Goal: Task Accomplishment & Management: Use online tool/utility

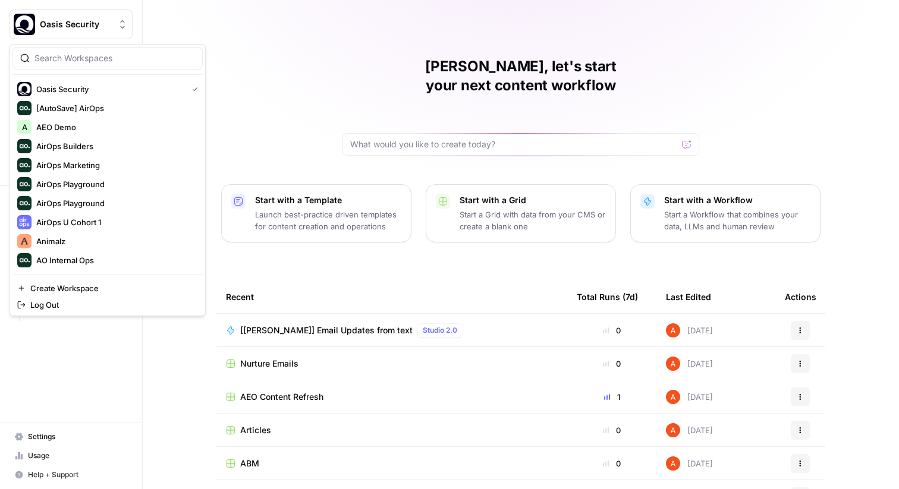
click at [105, 38] on button "Oasis Security" at bounding box center [71, 25] width 123 height 30
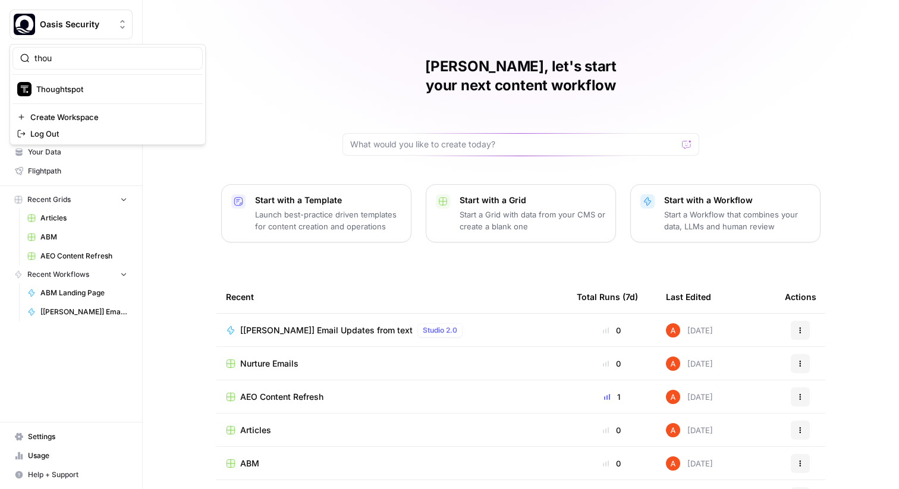
type input "thou"
click at [86, 86] on span "Thoughtspot" at bounding box center [114, 89] width 157 height 12
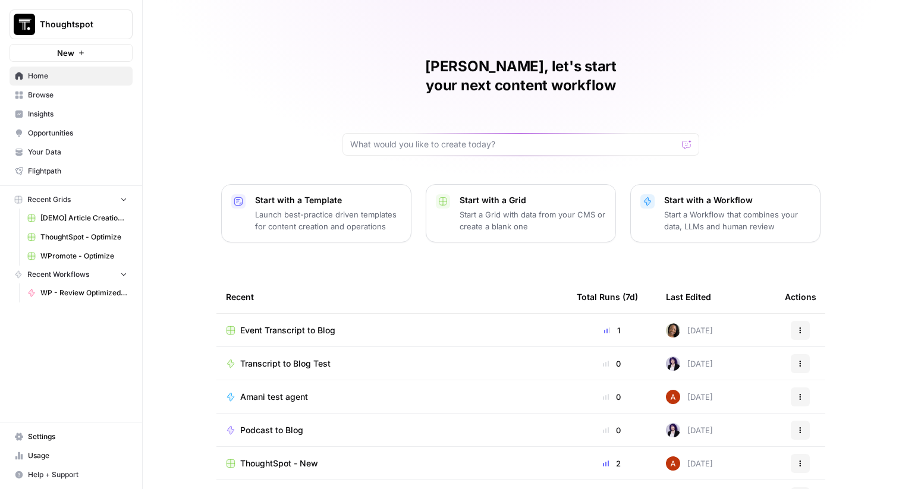
click at [80, 98] on span "Browse" at bounding box center [77, 95] width 99 height 11
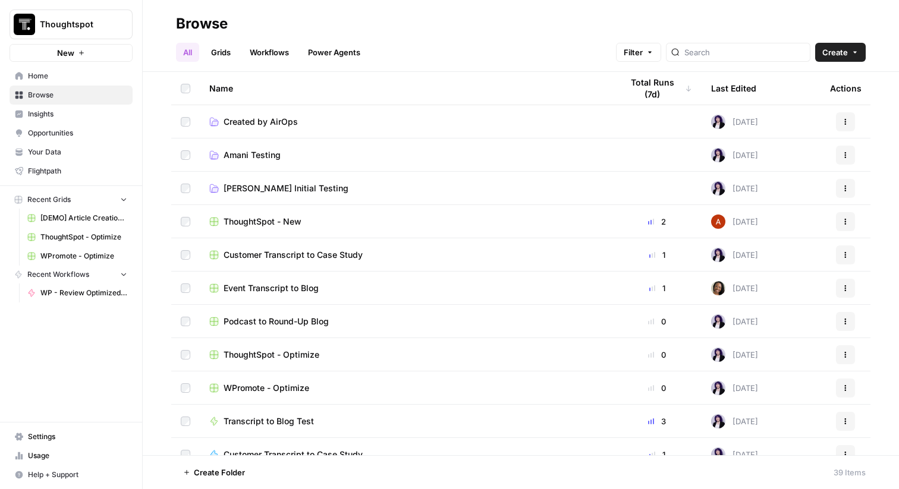
click at [74, 148] on span "Your Data" at bounding box center [77, 152] width 99 height 11
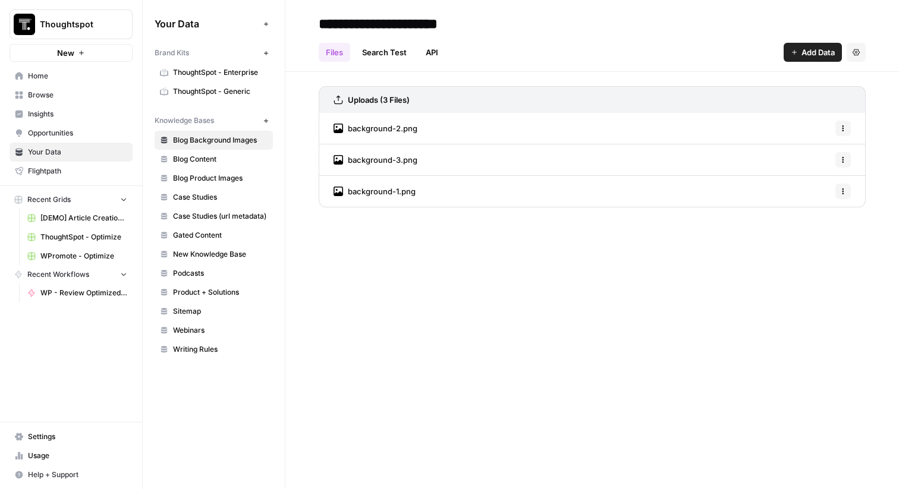
click at [206, 71] on span "ThoughtSpot - Enterprise" at bounding box center [220, 72] width 95 height 11
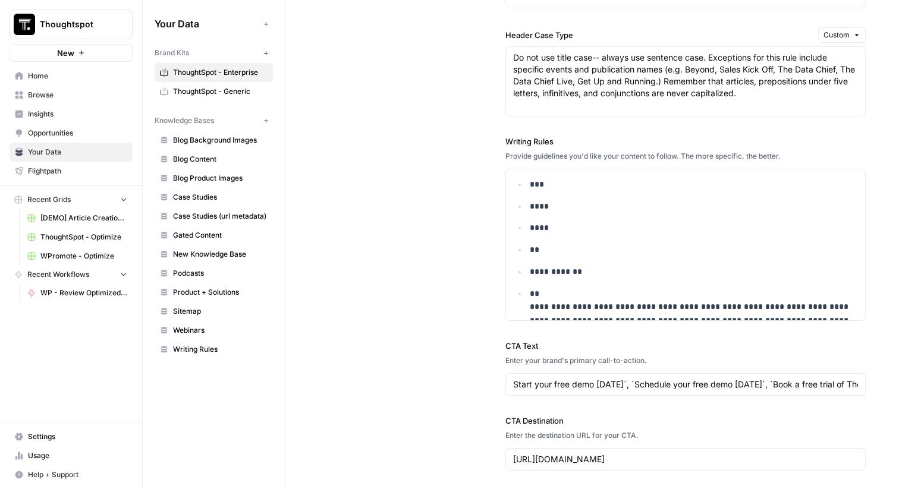
scroll to position [1000, 0]
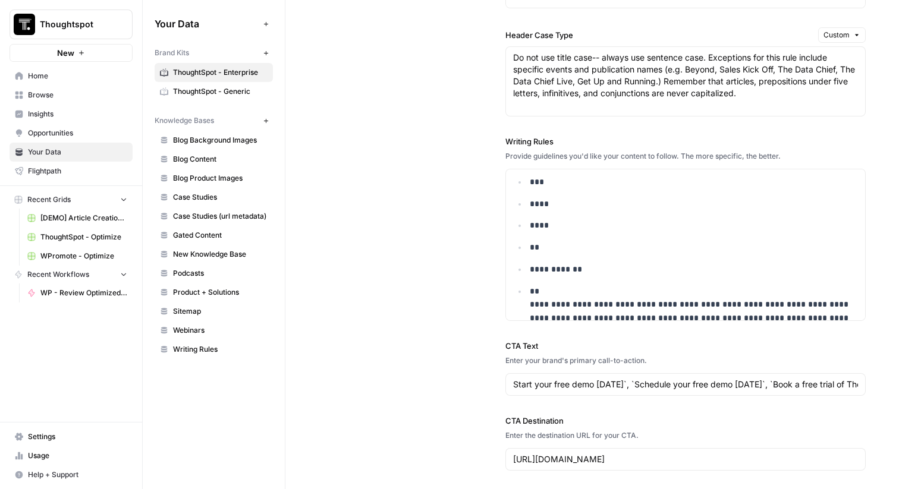
click at [101, 81] on span "Home" at bounding box center [77, 76] width 99 height 11
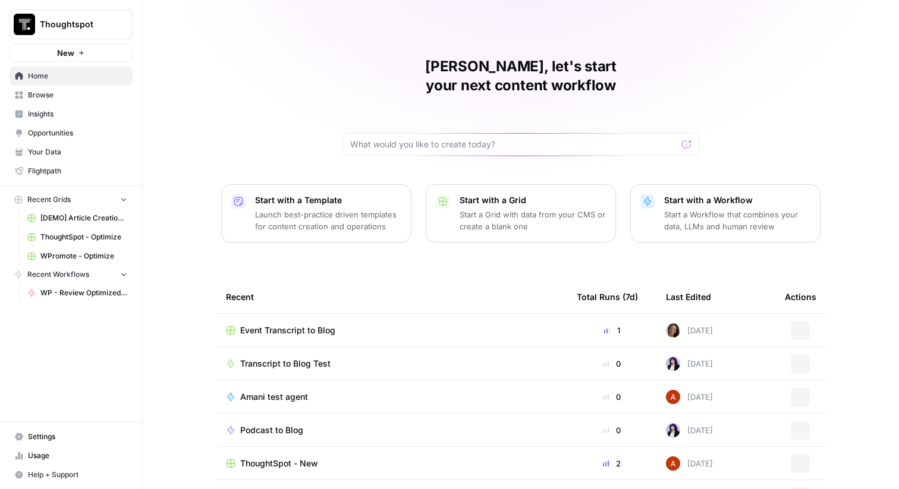
click at [104, 88] on link "Browse" at bounding box center [71, 95] width 123 height 19
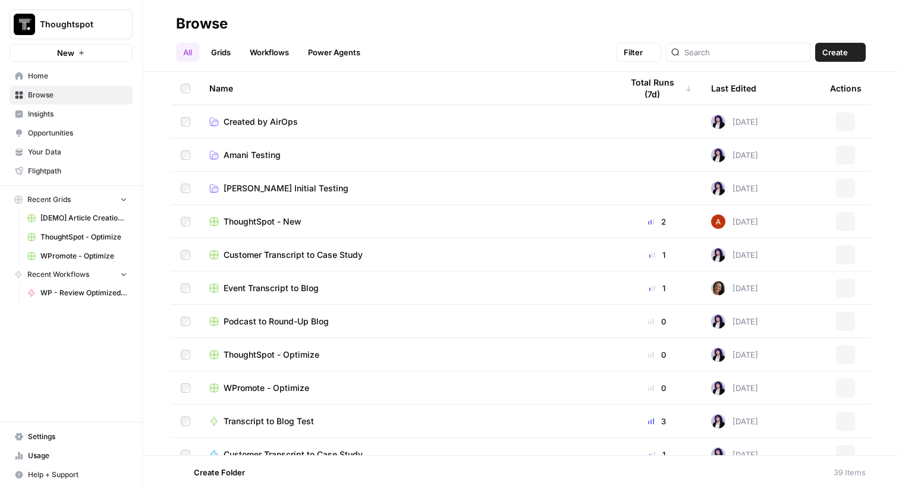
click at [225, 53] on link "Grids" at bounding box center [221, 52] width 34 height 19
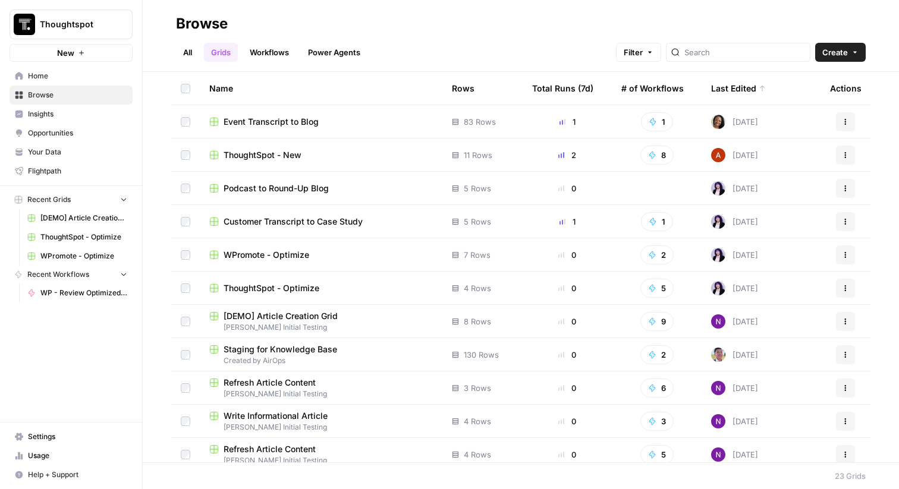
click at [285, 153] on span "ThoughtSpot - New" at bounding box center [263, 155] width 78 height 12
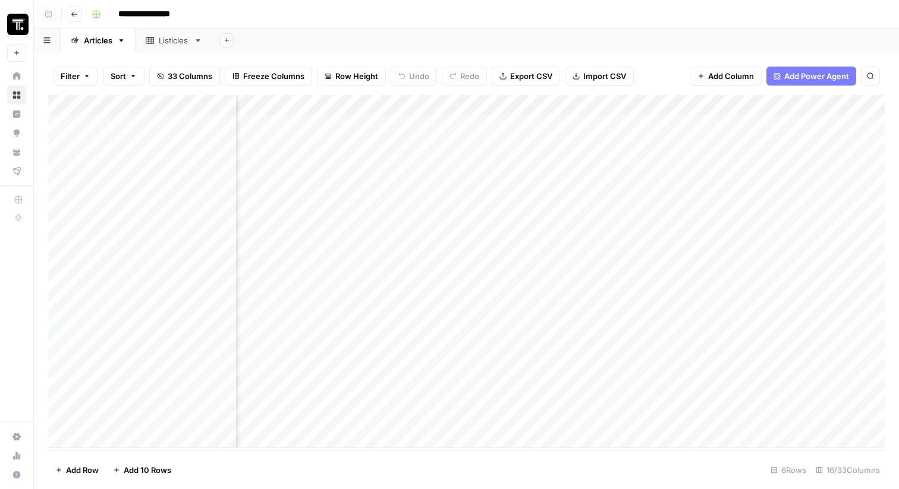
scroll to position [0, 108]
click at [443, 385] on div "Add Column" at bounding box center [466, 271] width 837 height 353
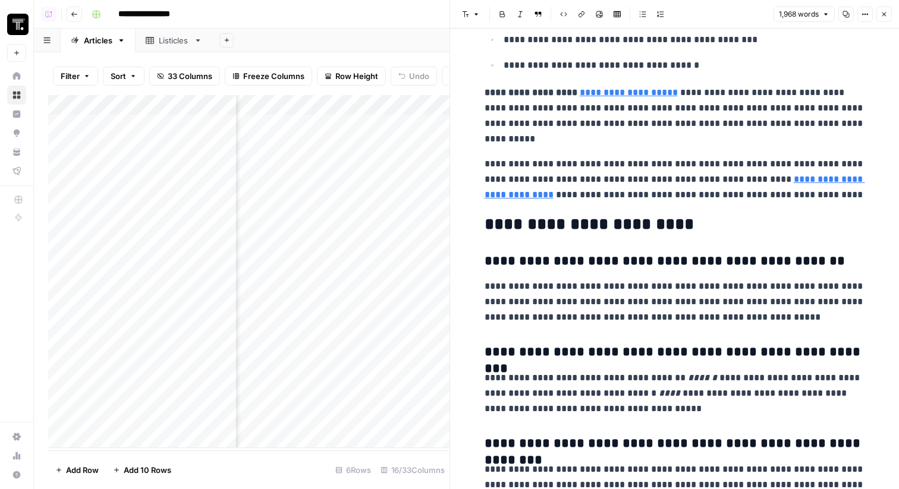
scroll to position [4927, 0]
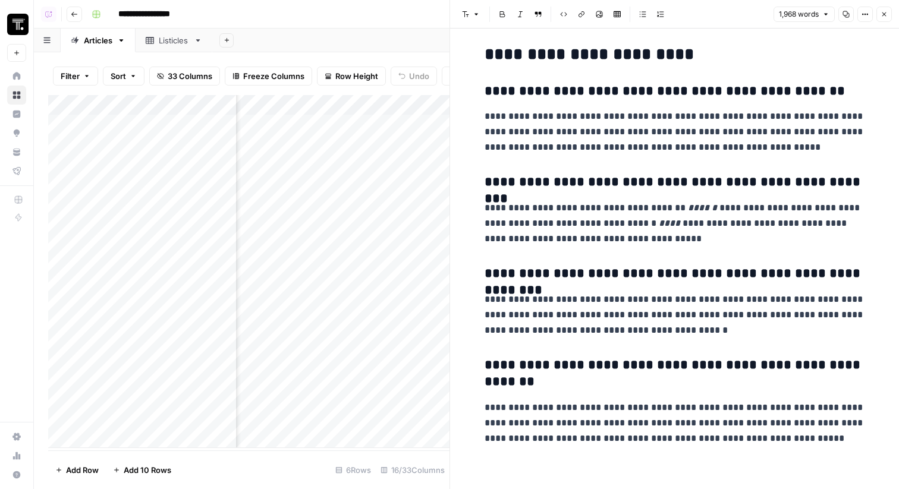
click at [884, 11] on icon "button" at bounding box center [884, 14] width 7 height 7
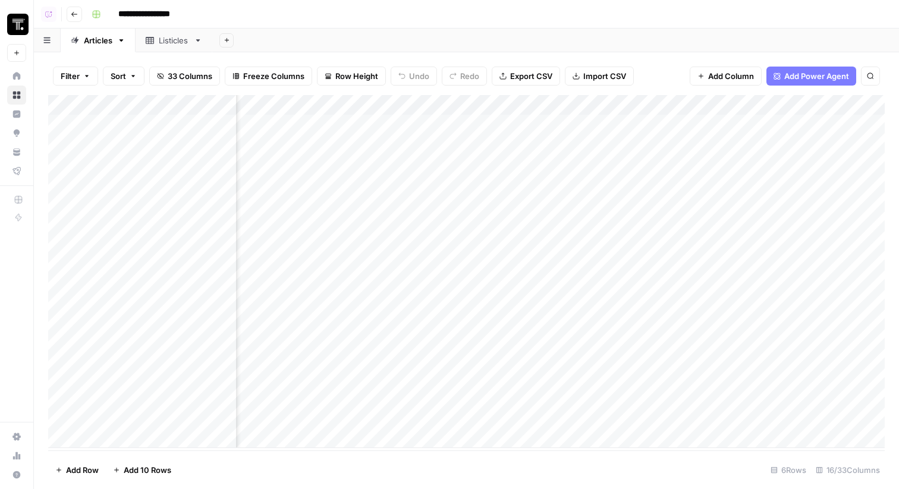
scroll to position [0, 736]
click at [483, 387] on div "Add Column" at bounding box center [466, 271] width 837 height 353
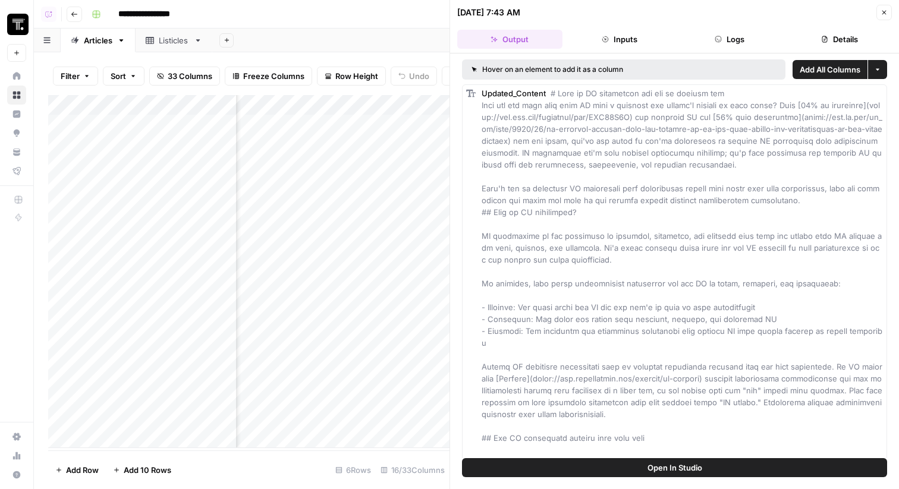
click at [736, 40] on button "Logs" at bounding box center [729, 39] width 105 height 19
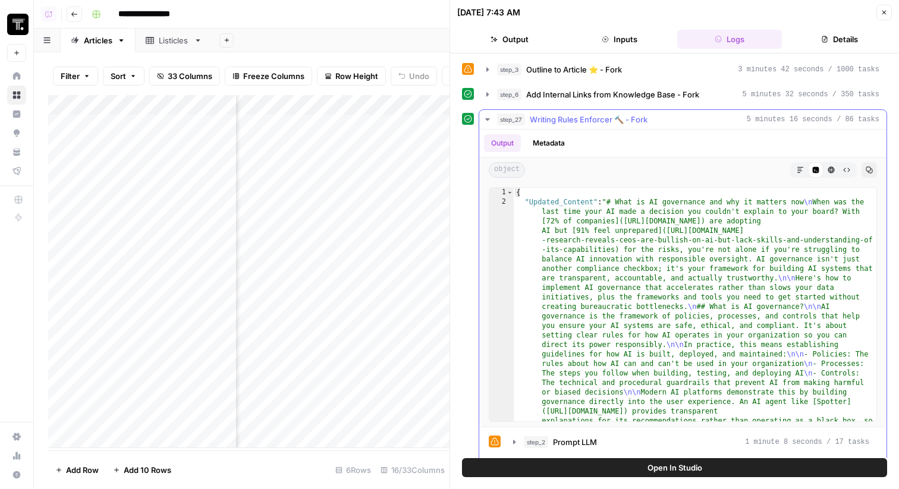
click at [560, 117] on span "Writing Rules Enforcer 🔨 - Fork" at bounding box center [589, 120] width 118 height 12
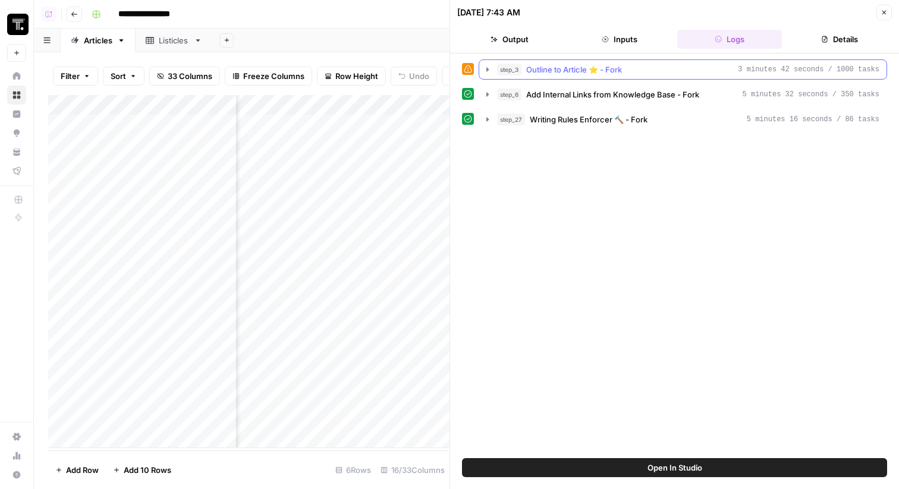
click at [558, 74] on span "Outline to Article ⭐️ - Fork" at bounding box center [574, 70] width 96 height 12
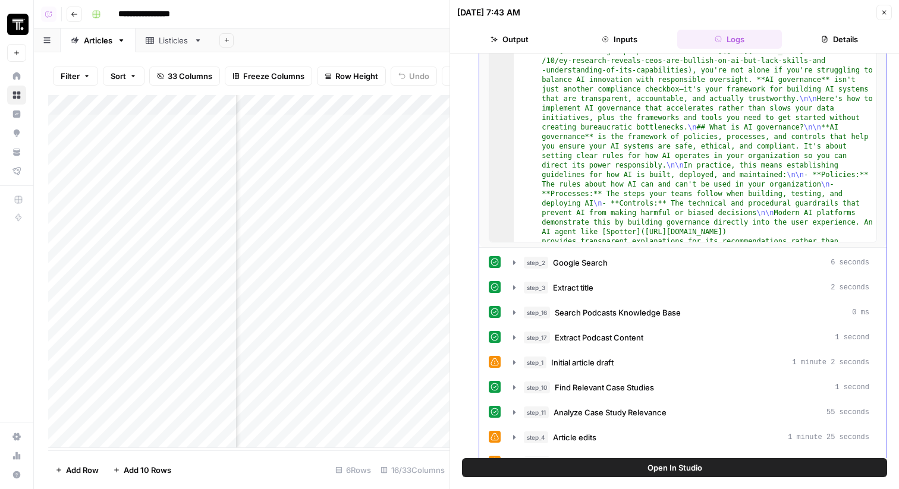
scroll to position [327, 0]
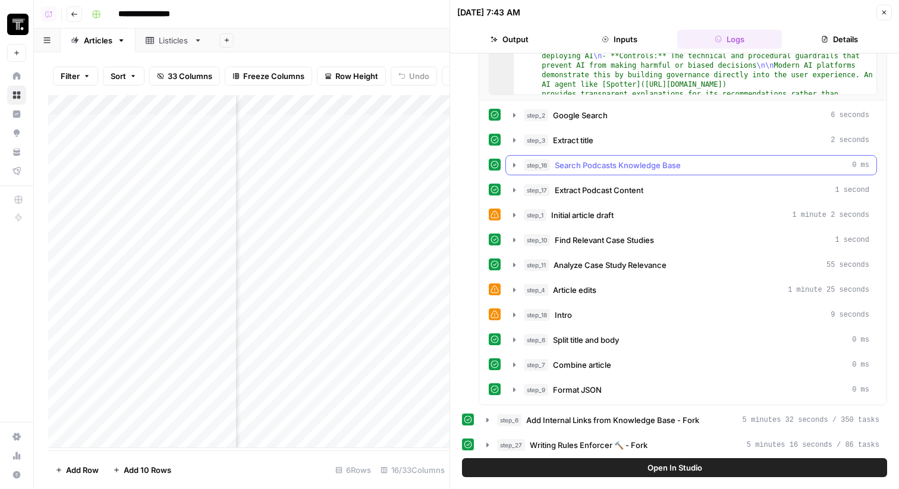
click at [615, 168] on span "Search Podcasts Knowledge Base" at bounding box center [618, 165] width 126 height 12
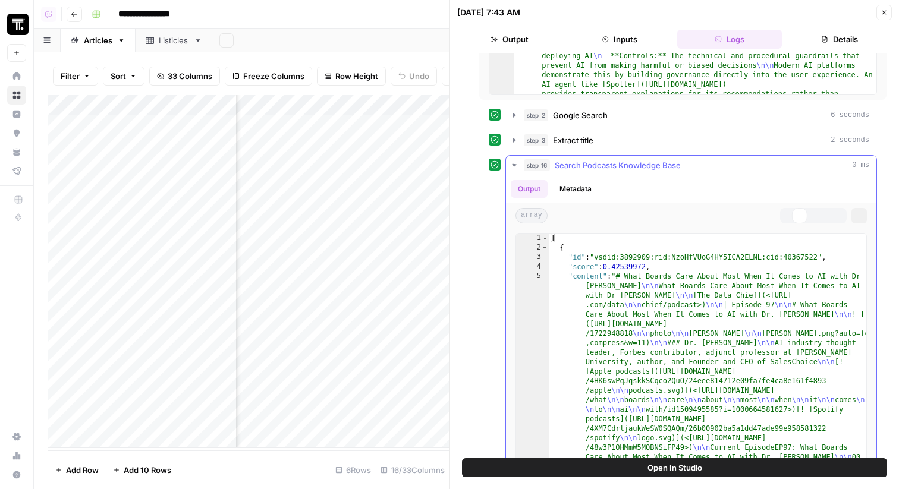
click at [611, 167] on span "Search Podcasts Knowledge Base" at bounding box center [618, 165] width 126 height 12
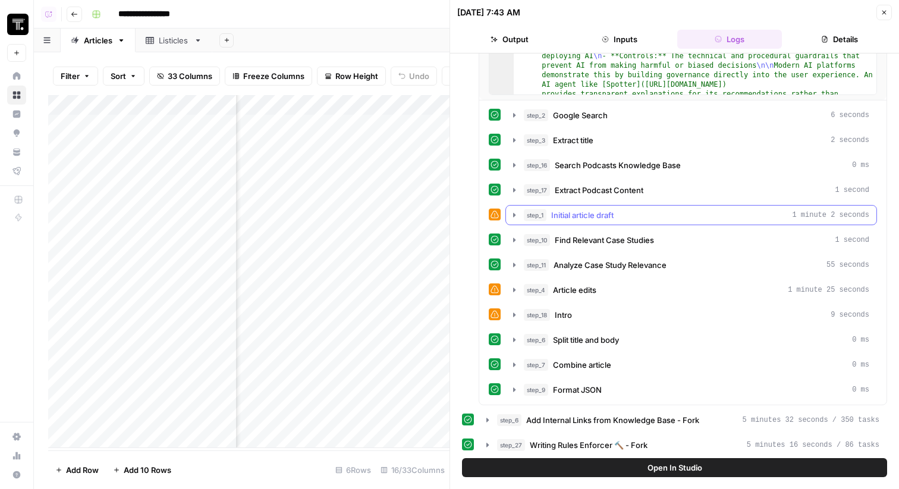
click at [614, 218] on span "Initial article draft" at bounding box center [582, 215] width 62 height 12
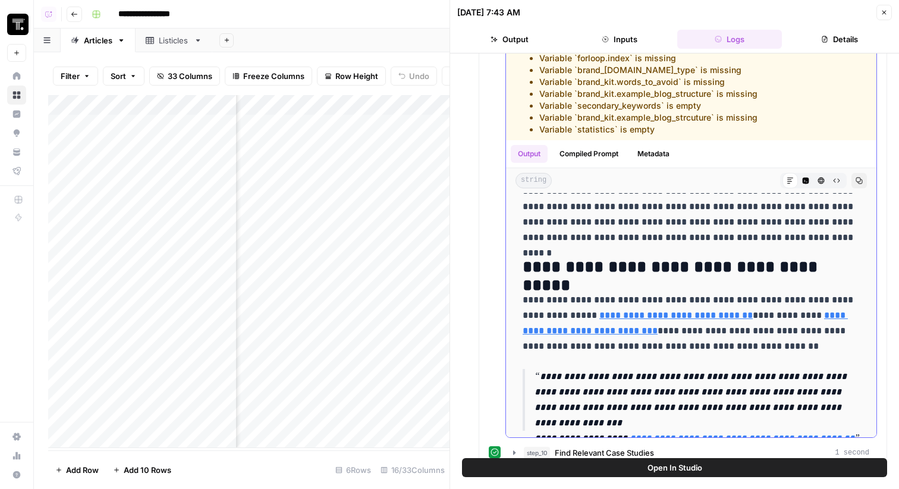
scroll to position [415, 0]
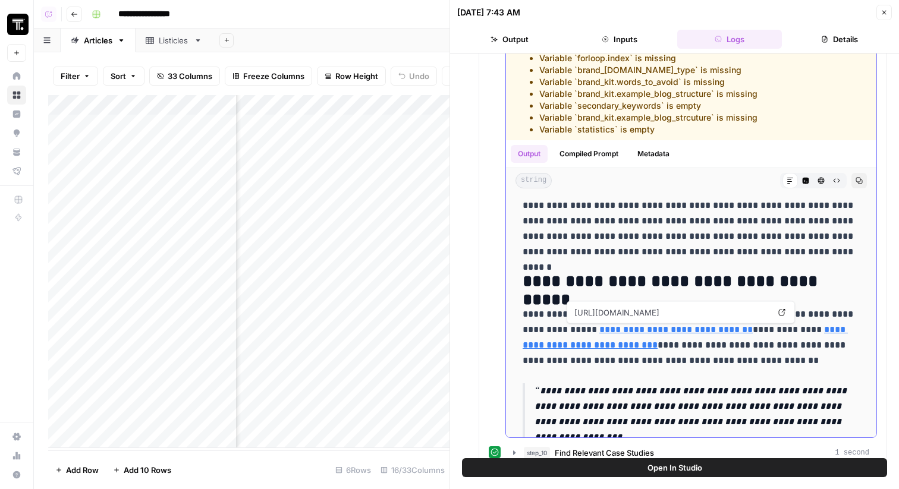
click at [786, 312] on link "Open in a new tab" at bounding box center [781, 312] width 15 height 15
click at [600, 145] on div "Output Compiled Prompt Metadata" at bounding box center [691, 153] width 371 height 27
click at [600, 147] on button "Compiled Prompt" at bounding box center [588, 154] width 73 height 18
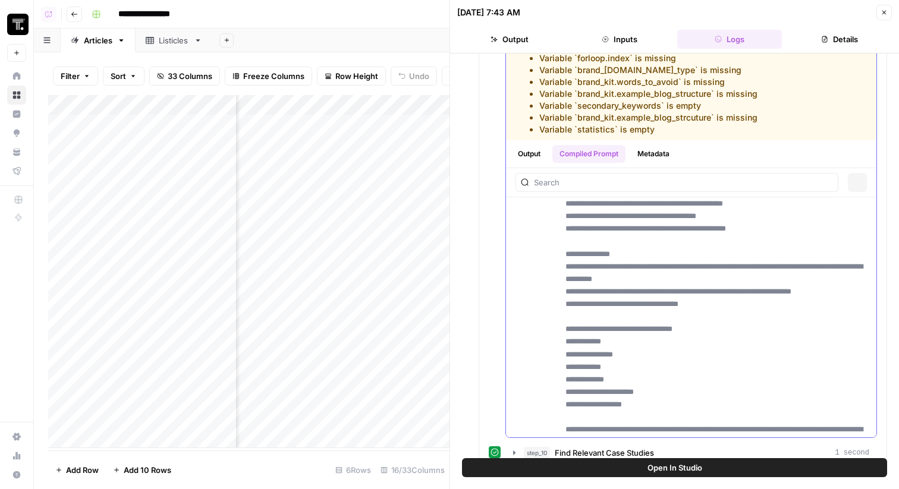
scroll to position [0, 0]
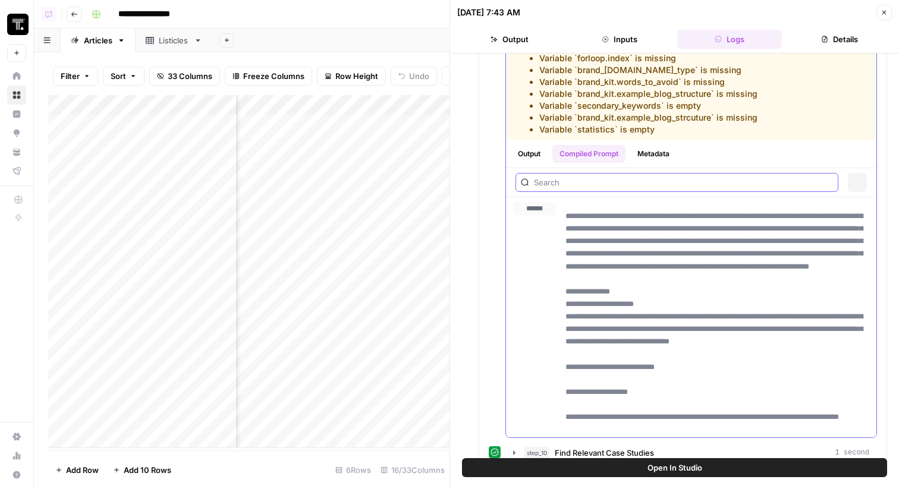
click at [601, 183] on input "text" at bounding box center [676, 183] width 285 height 12
paste input "https://www.ibm.com/downloads/cas/GJQ41V3B"
click at [689, 180] on input "https://www.ibm.com/downloads/cas/GJQ41V3B" at bounding box center [676, 183] width 285 height 12
paste input "GJQ41V3B"
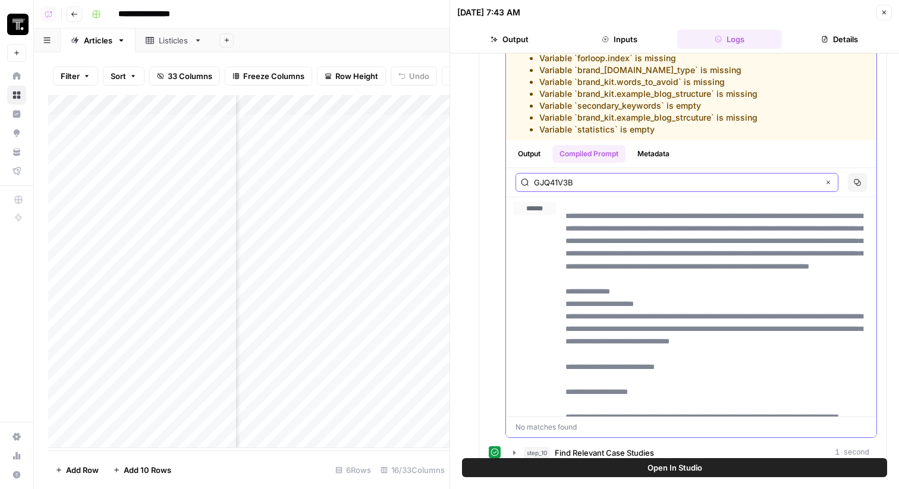
type input "GJQ41V3B"
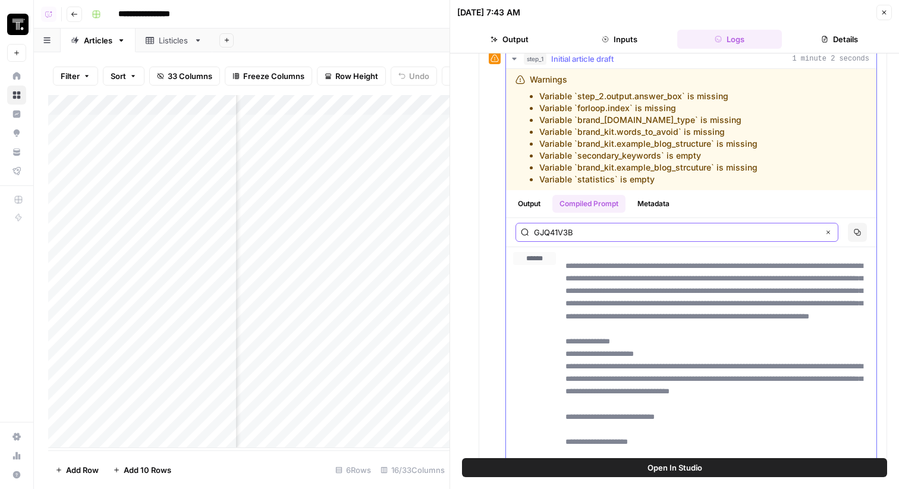
scroll to position [455, 0]
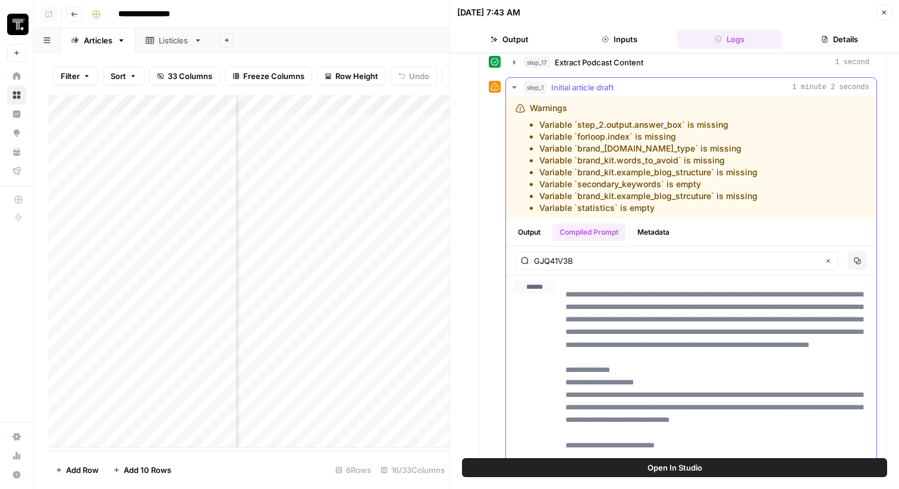
click at [544, 234] on button "Output" at bounding box center [529, 233] width 37 height 18
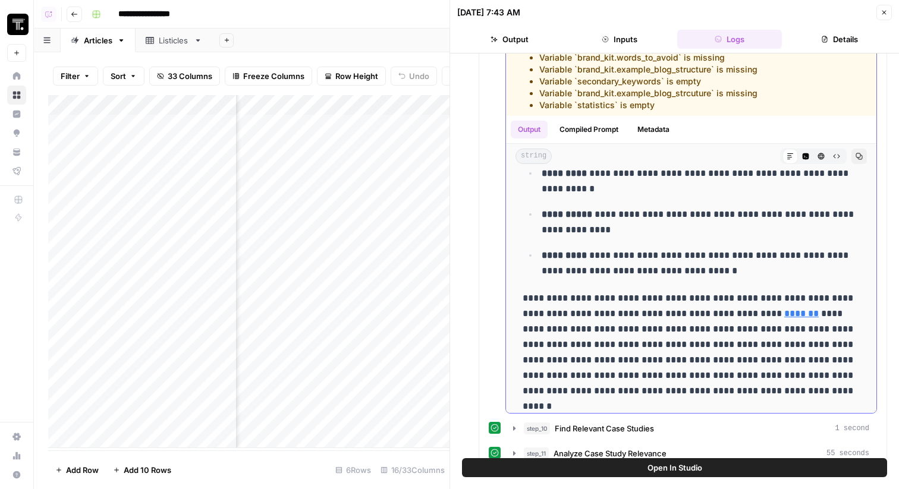
scroll to position [586, 0]
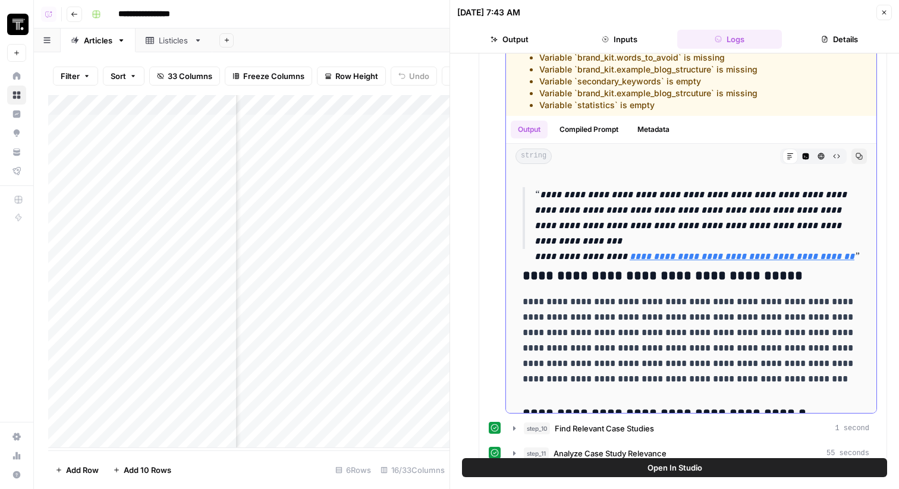
click at [601, 124] on button "Compiled Prompt" at bounding box center [588, 130] width 73 height 18
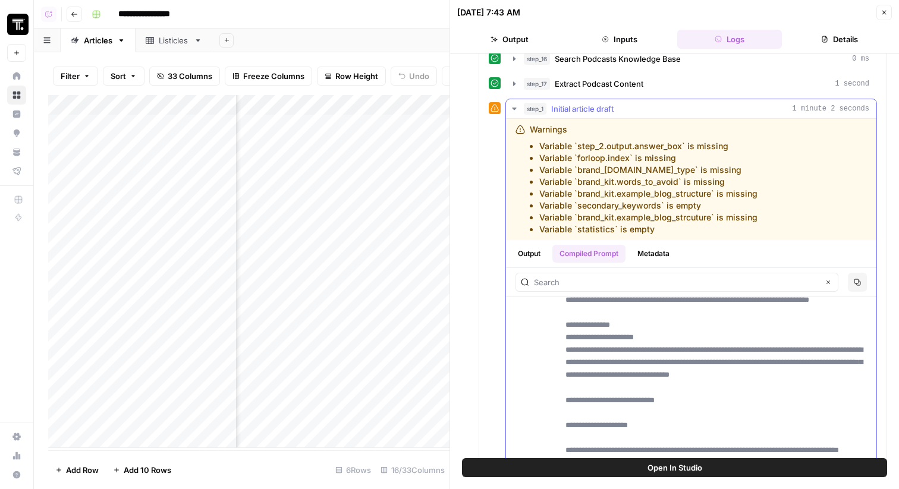
scroll to position [93, 0]
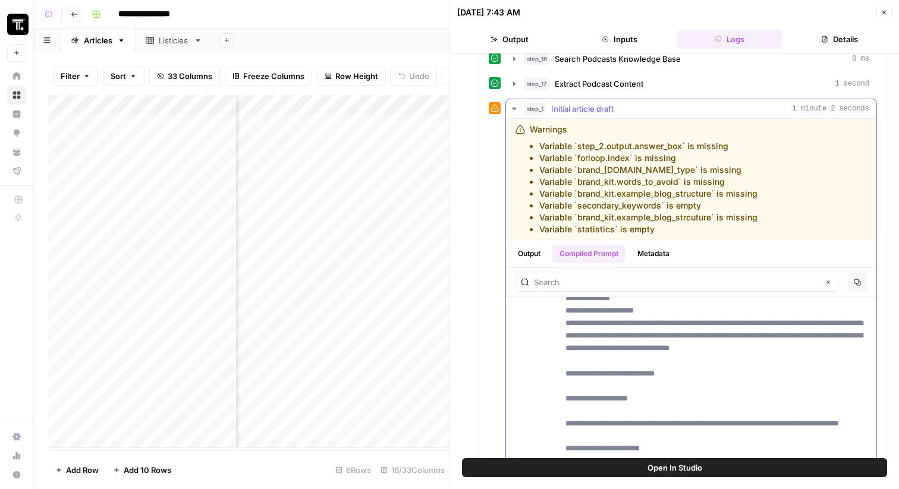
click at [547, 250] on button "Output" at bounding box center [529, 254] width 37 height 18
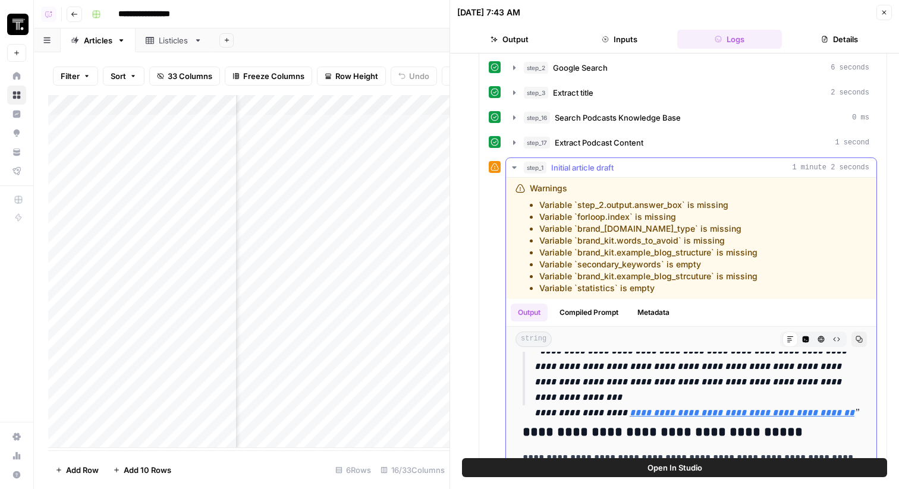
scroll to position [240, 0]
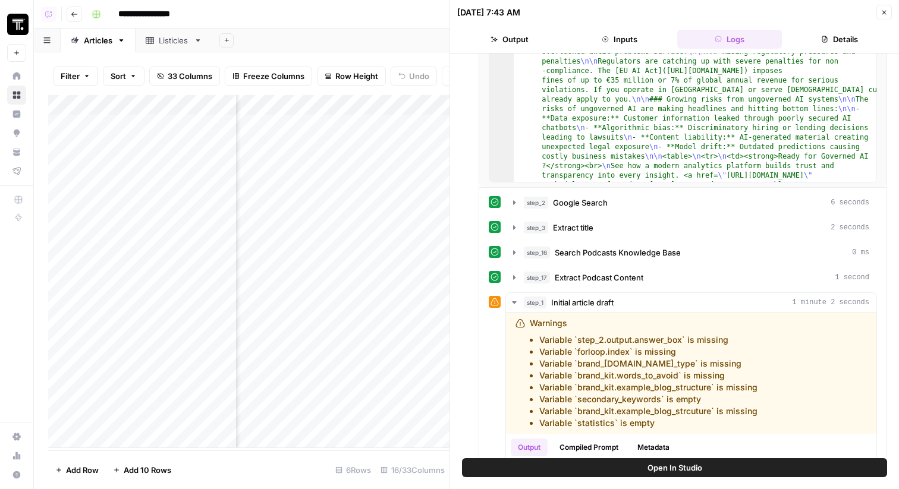
click at [886, 7] on button "Close" at bounding box center [884, 12] width 15 height 15
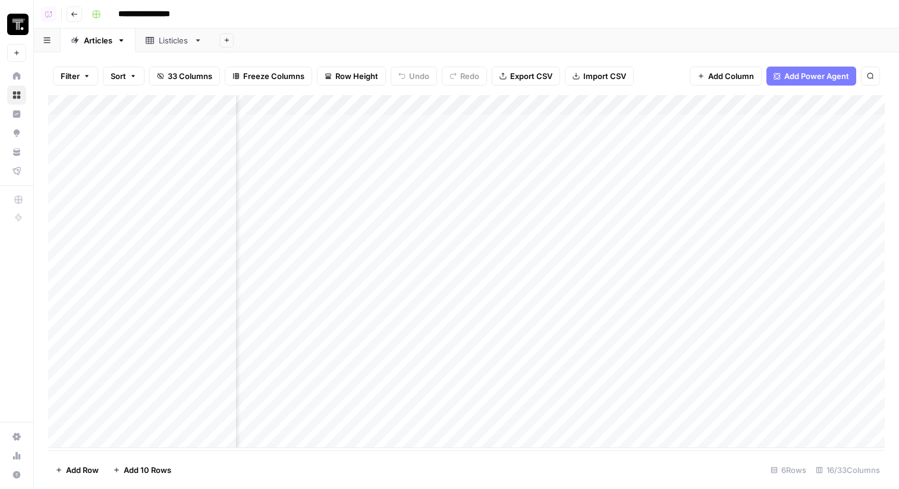
scroll to position [0, 368]
click at [756, 109] on div "Add Column" at bounding box center [466, 271] width 837 height 353
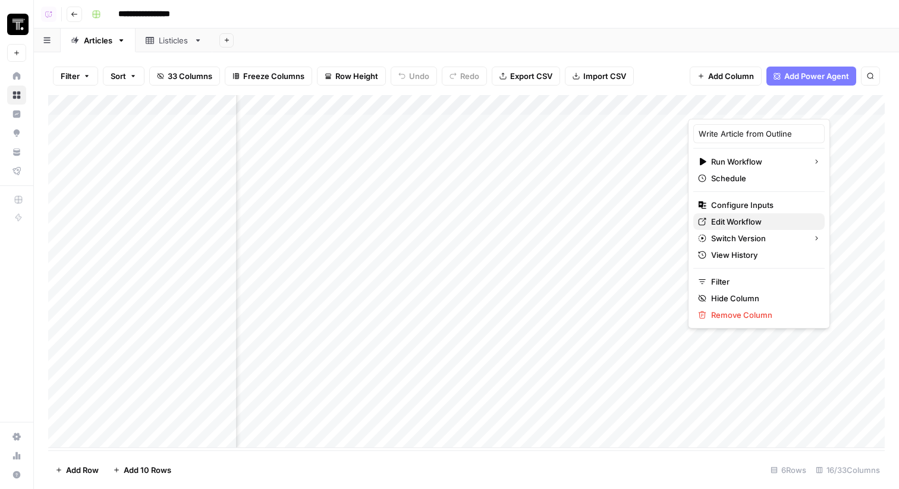
click at [749, 221] on span "Edit Workflow" at bounding box center [763, 222] width 104 height 12
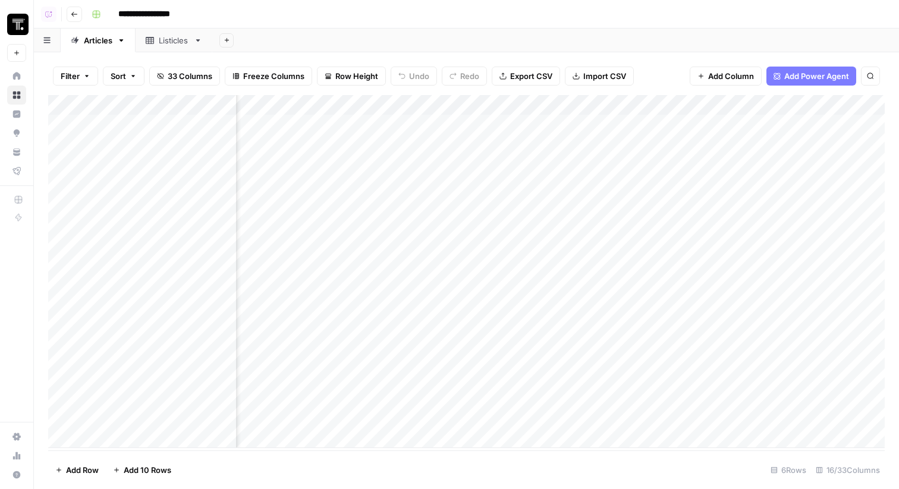
click at [737, 109] on div "Add Column" at bounding box center [466, 271] width 837 height 353
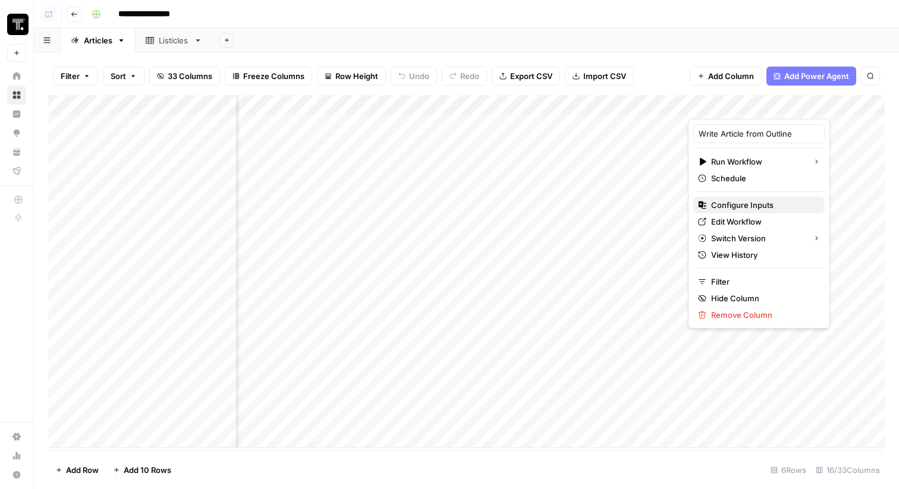
click at [745, 207] on span "Configure Inputs" at bounding box center [763, 205] width 104 height 12
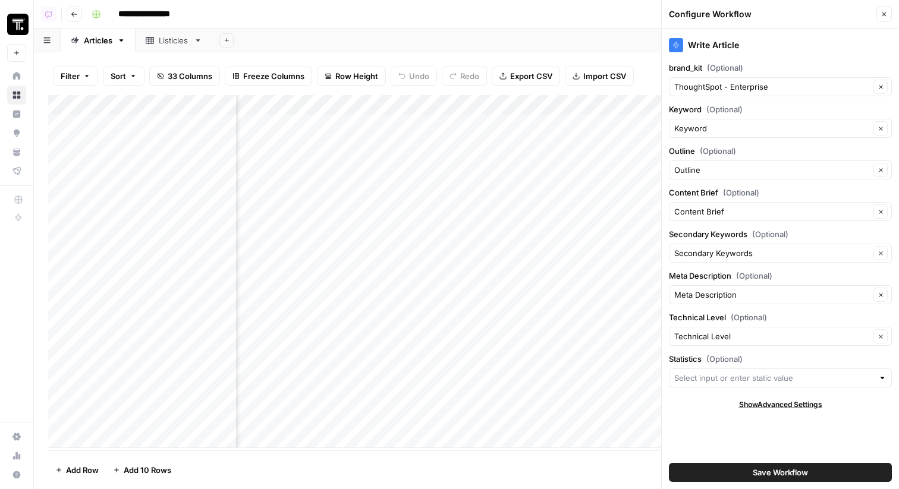
scroll to position [0, 557]
click at [530, 102] on div "Add Column" at bounding box center [466, 271] width 837 height 353
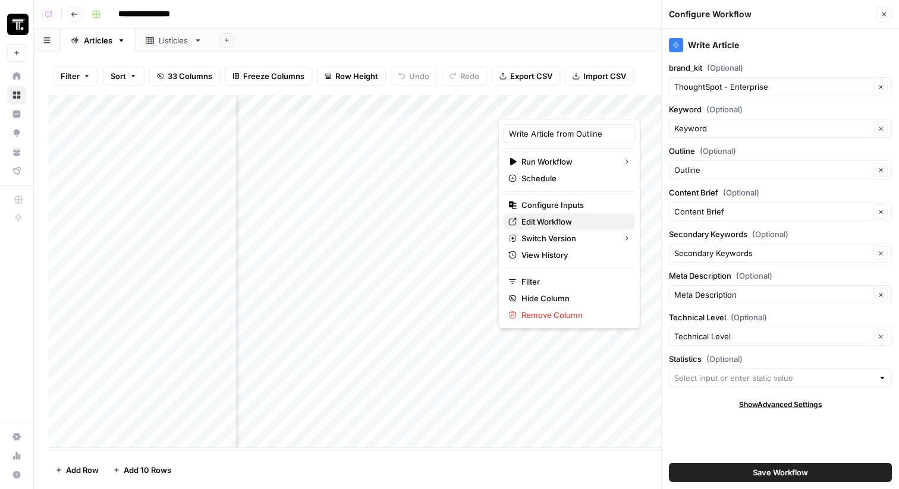
click at [547, 222] on span "Edit Workflow" at bounding box center [574, 222] width 104 height 12
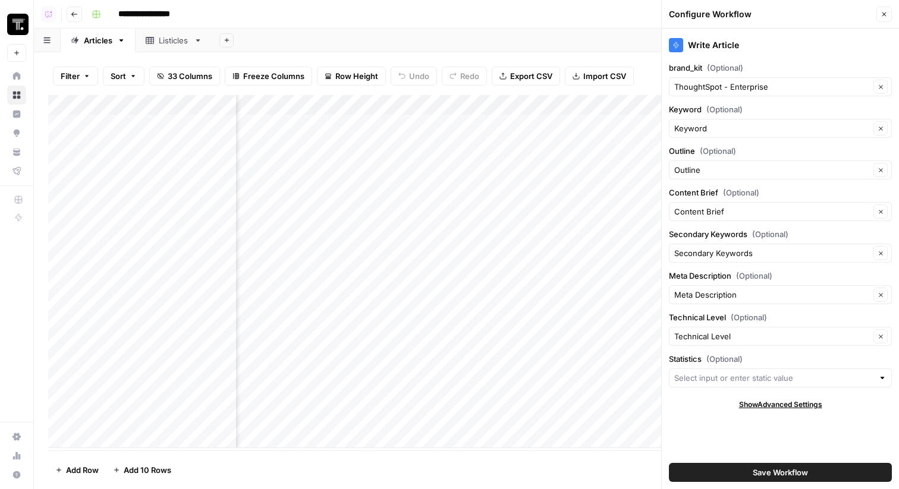
scroll to position [0, 0]
click at [554, 385] on div "Add Column" at bounding box center [466, 271] width 837 height 353
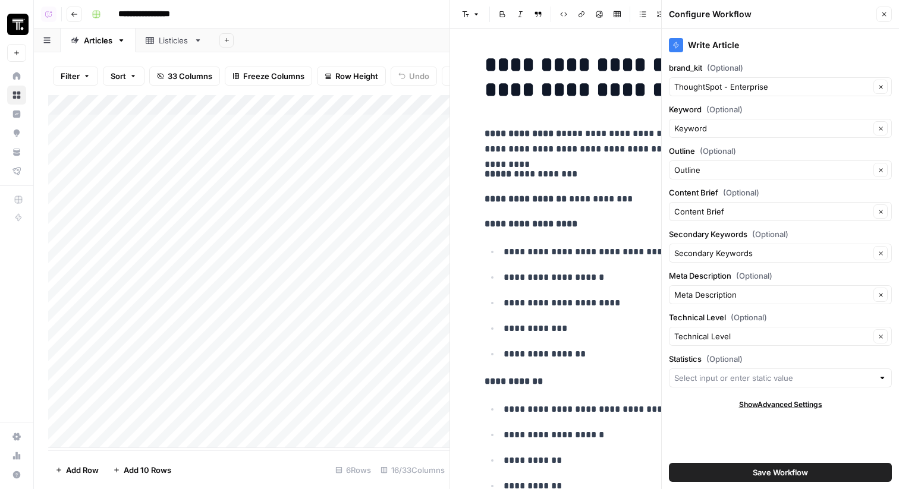
click at [886, 12] on icon "button" at bounding box center [884, 14] width 7 height 7
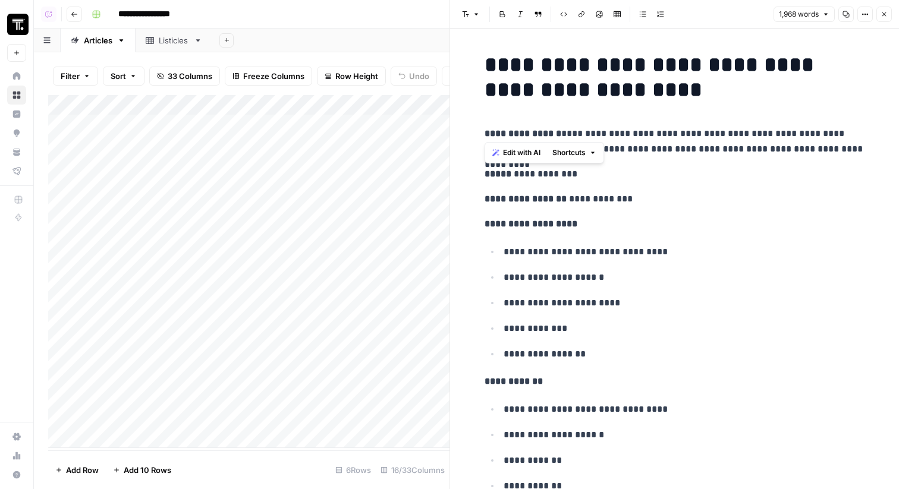
drag, startPoint x: 615, startPoint y: 439, endPoint x: 480, endPoint y: 165, distance: 305.1
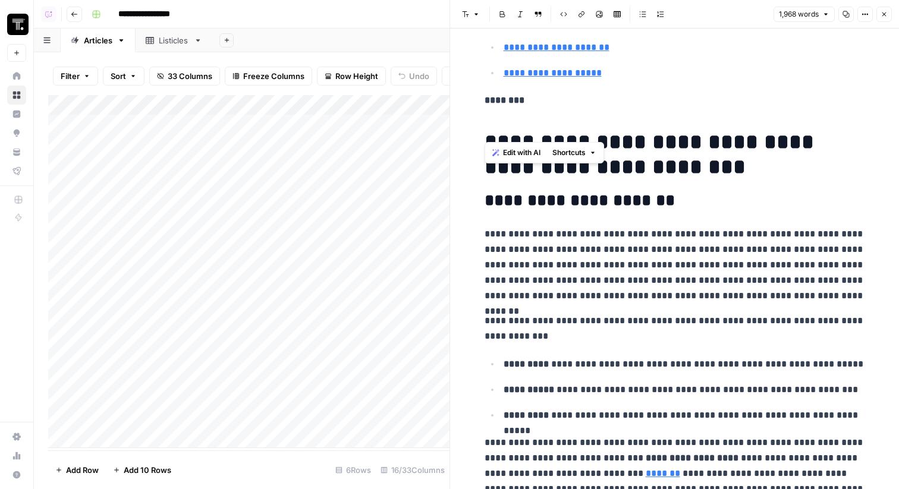
scroll to position [713, 0]
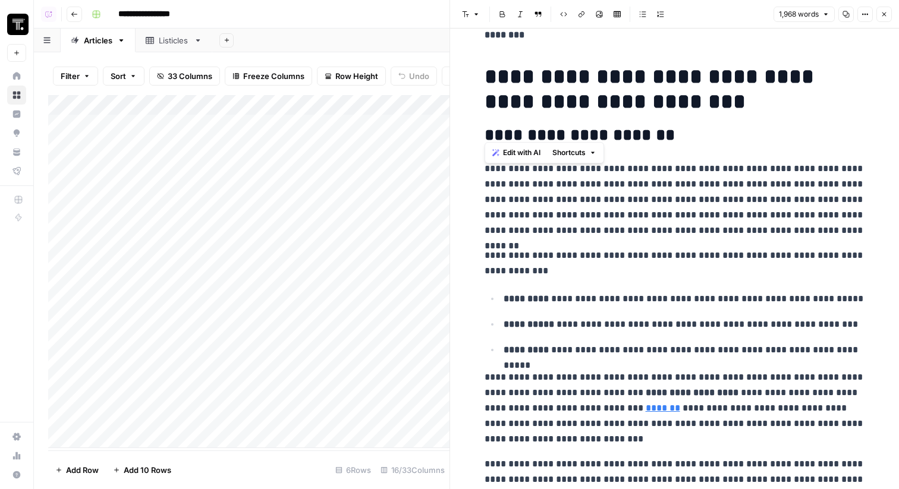
click at [886, 18] on button "Close" at bounding box center [884, 14] width 15 height 15
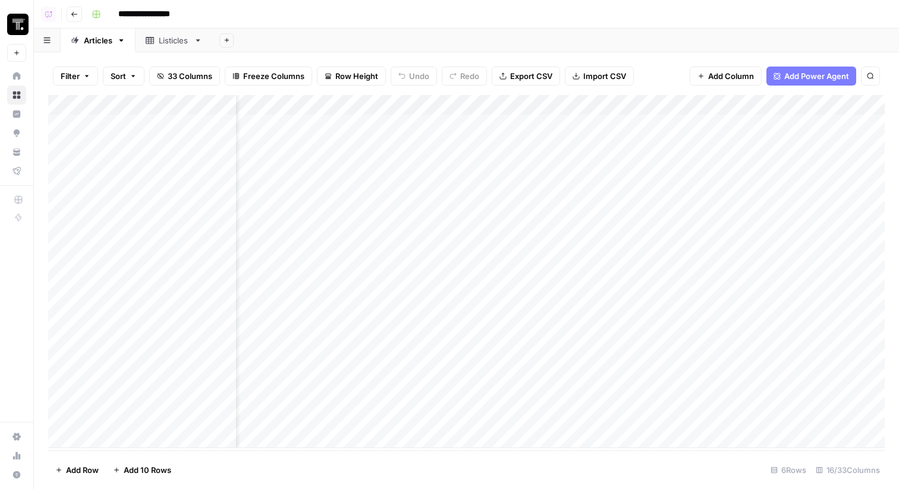
scroll to position [0, 44]
click at [509, 390] on div "Add Column" at bounding box center [466, 271] width 837 height 353
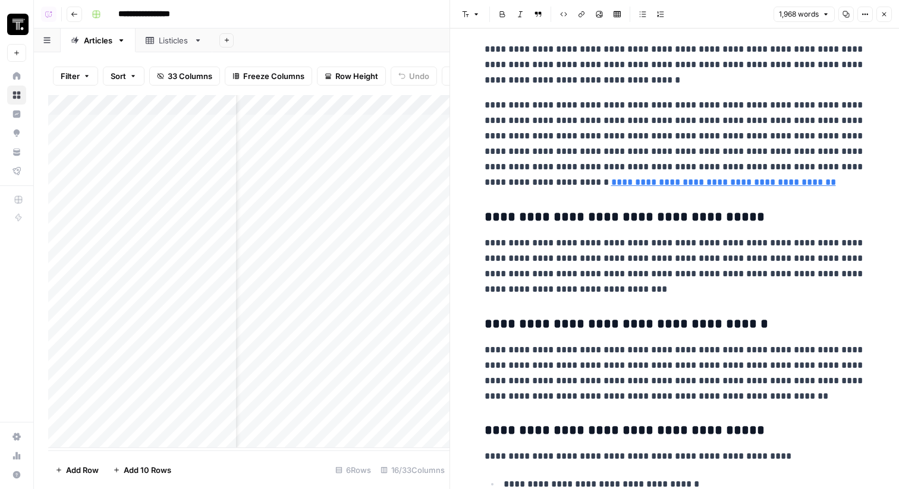
scroll to position [1242, 0]
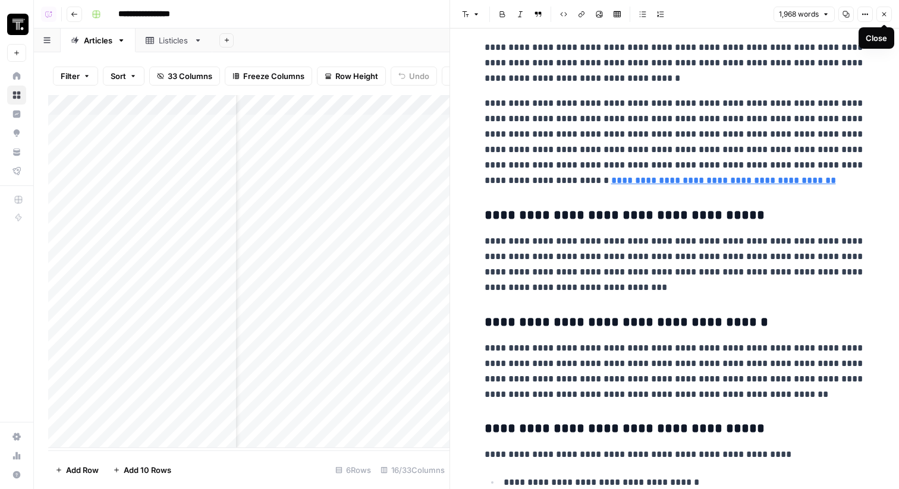
click at [882, 11] on icon "button" at bounding box center [884, 14] width 7 height 7
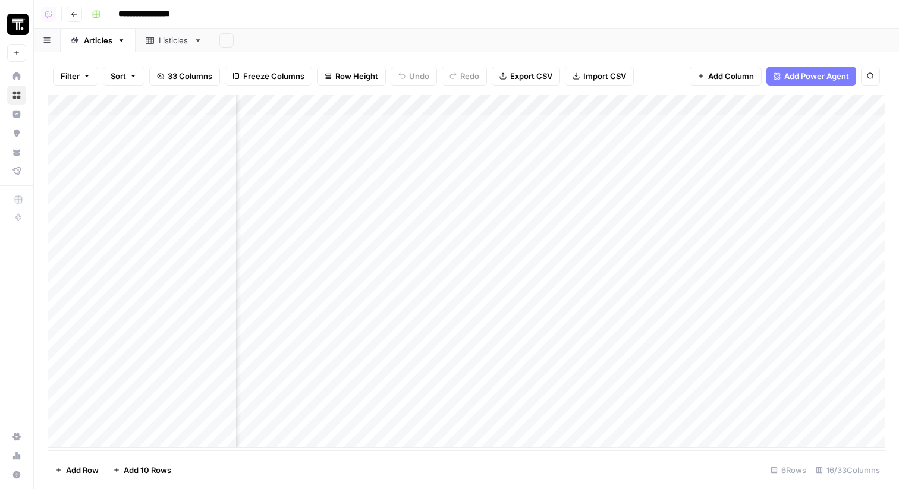
scroll to position [0, 215]
click at [342, 385] on div "Add Column" at bounding box center [466, 271] width 837 height 353
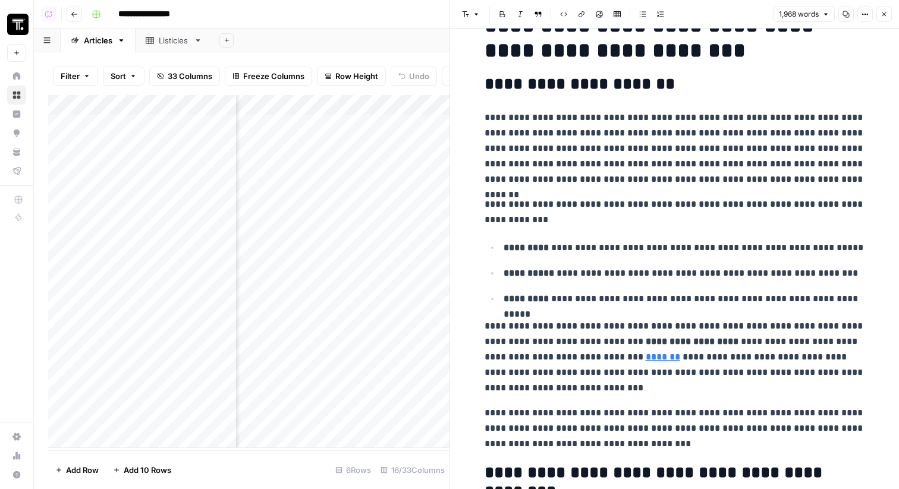
scroll to position [762, 0]
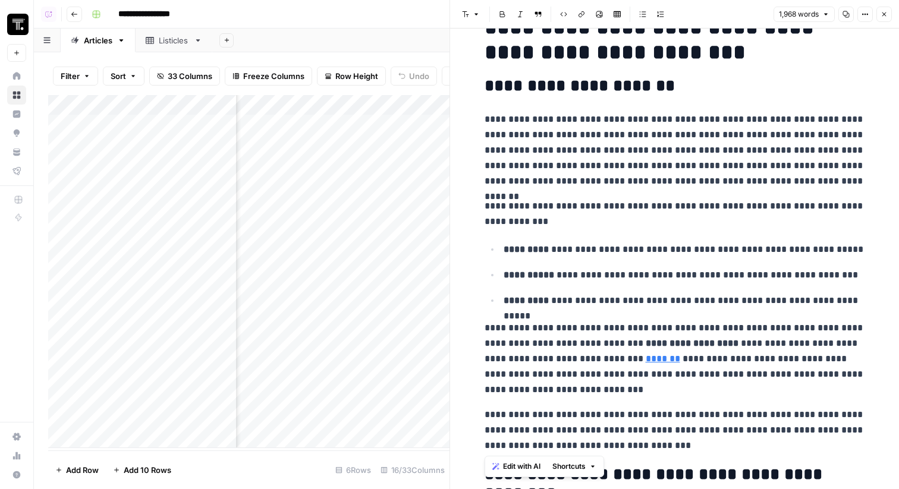
drag, startPoint x: 661, startPoint y: 443, endPoint x: 486, endPoint y: 79, distance: 403.8
click at [881, 17] on icon "button" at bounding box center [884, 14] width 7 height 7
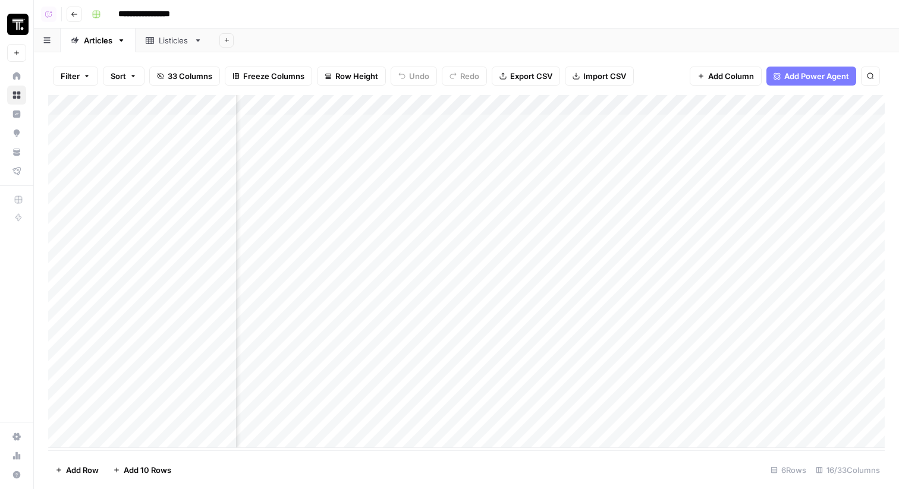
scroll to position [0, 629]
click at [780, 384] on div "Add Column" at bounding box center [466, 271] width 837 height 353
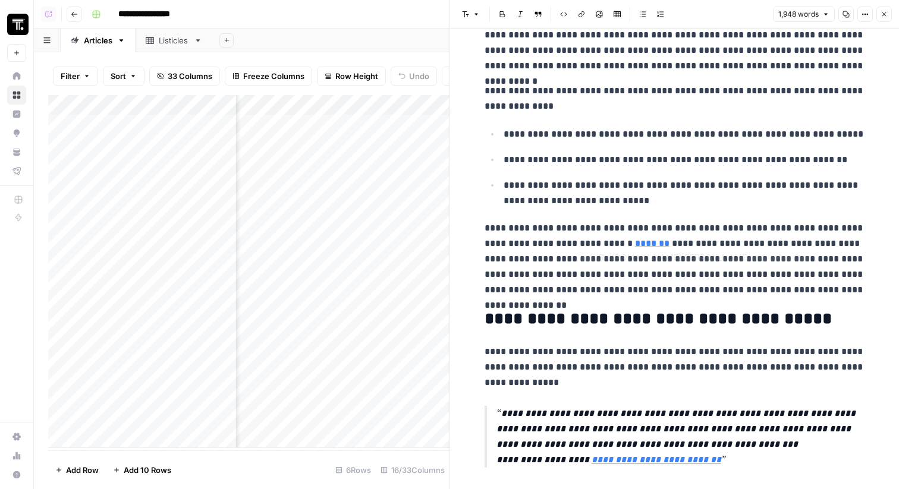
scroll to position [209, 0]
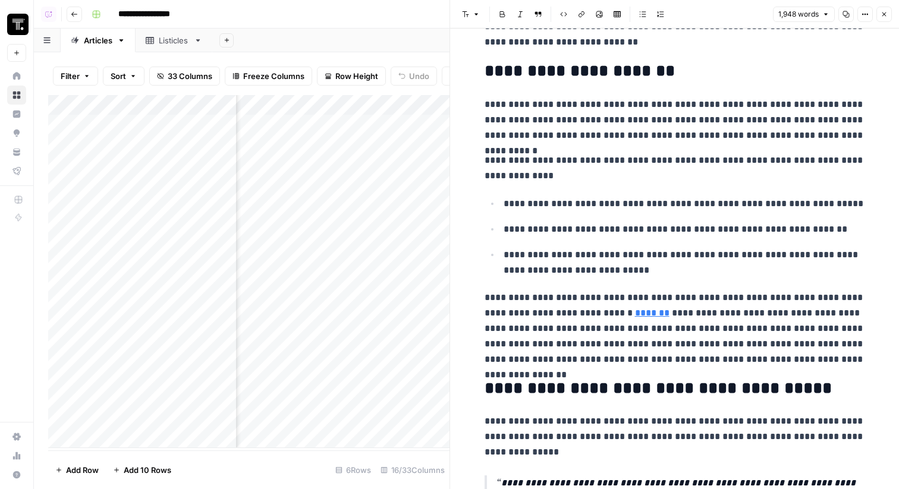
click at [886, 15] on icon "button" at bounding box center [885, 14] width 4 height 4
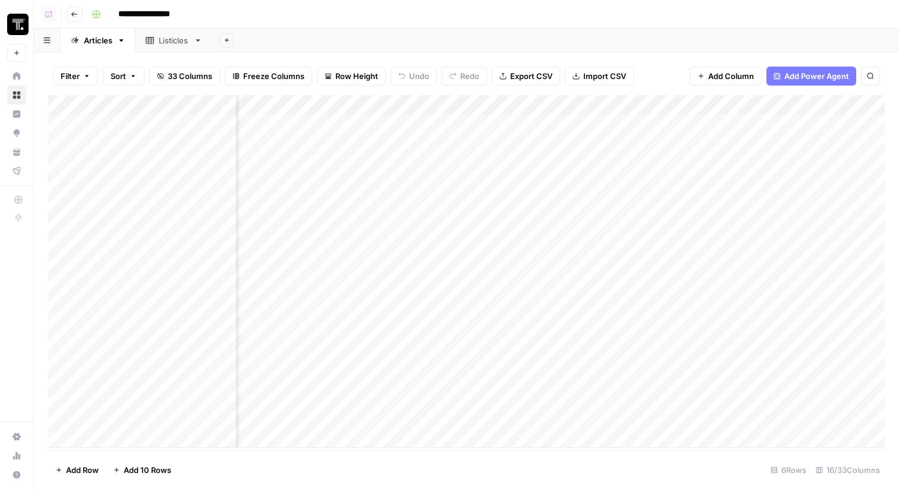
scroll to position [0, 343]
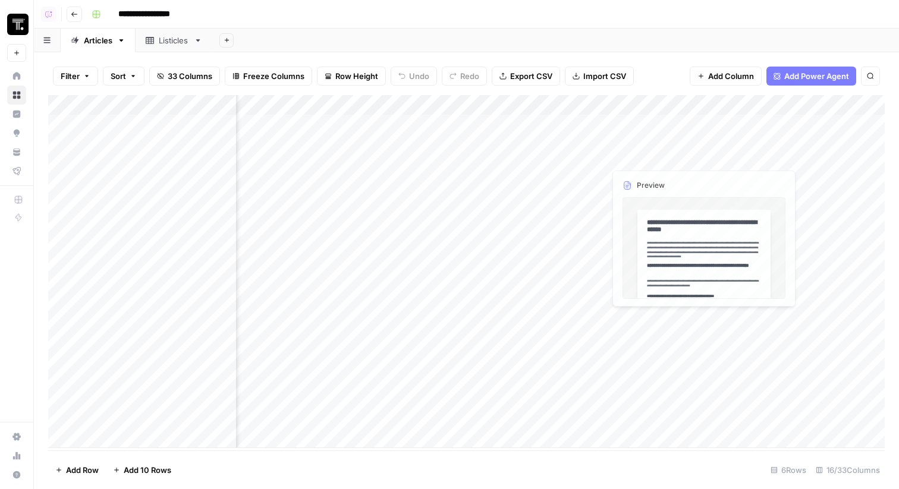
click at [651, 109] on div "Add Column" at bounding box center [466, 271] width 837 height 353
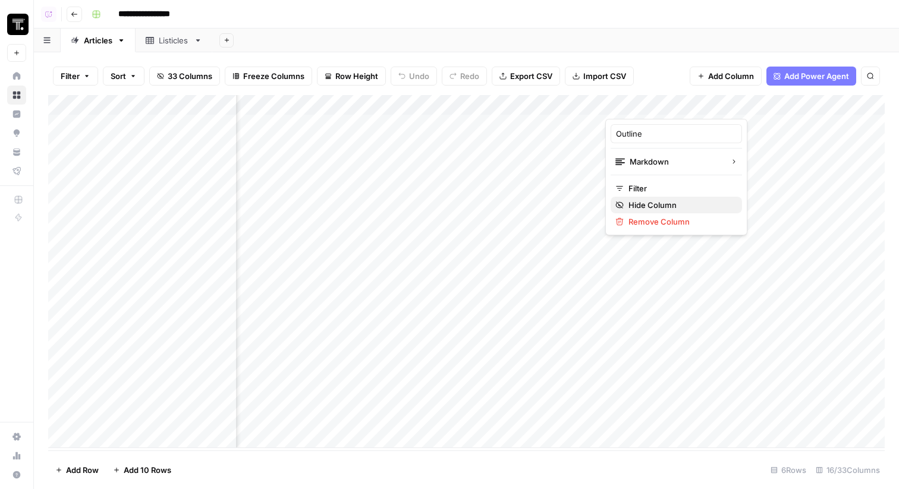
click at [660, 200] on span "Hide Column" at bounding box center [681, 205] width 104 height 12
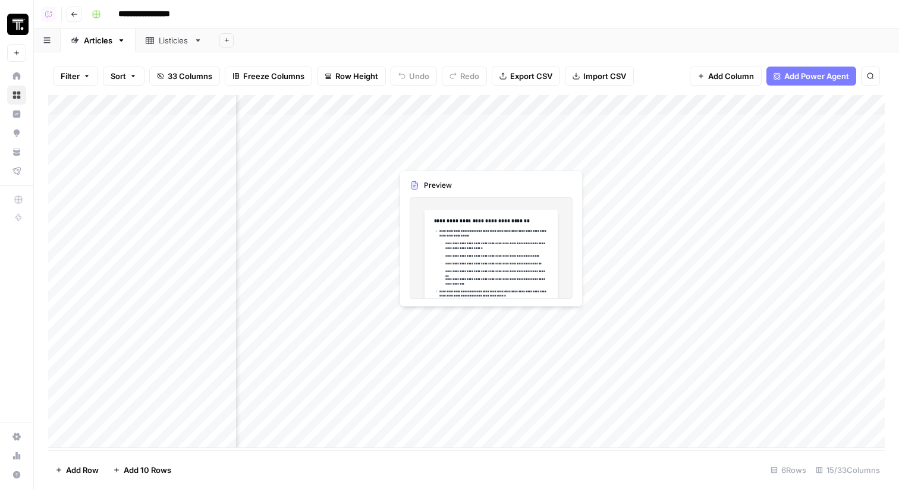
scroll to position [0, 0]
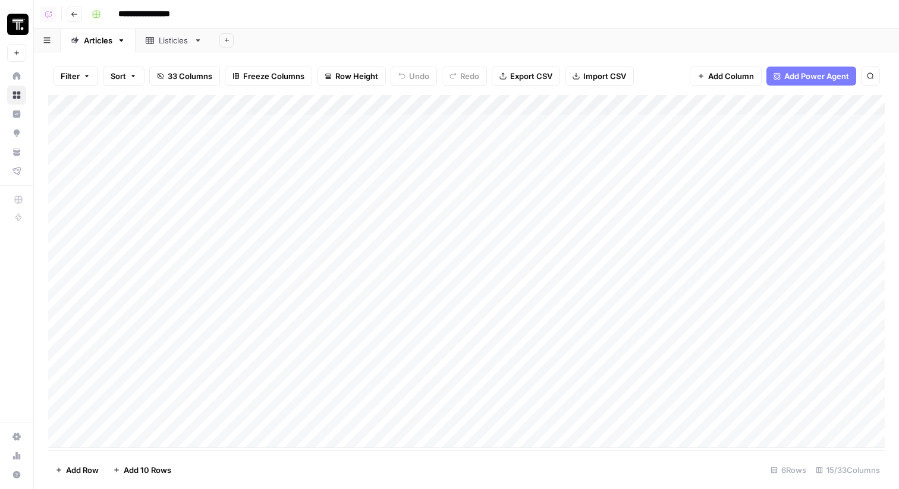
click at [207, 73] on span "33 Columns" at bounding box center [190, 76] width 45 height 12
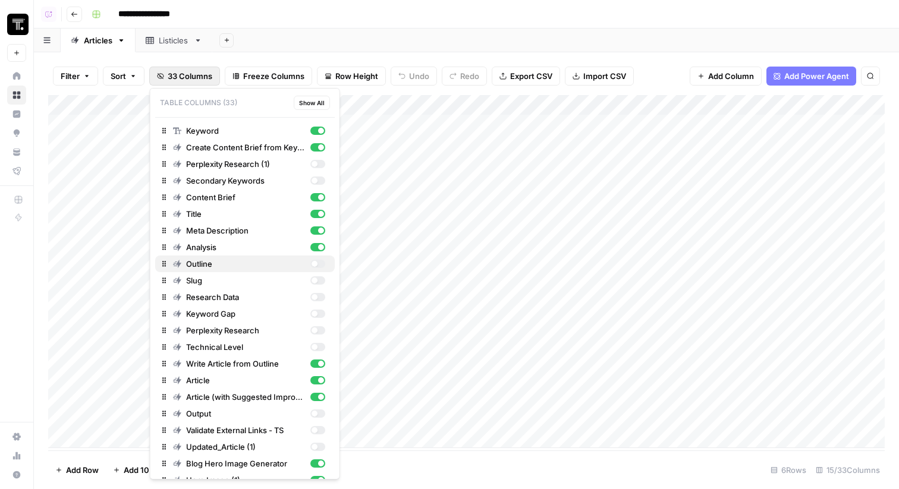
click at [313, 261] on div "button" at bounding box center [314, 264] width 6 height 6
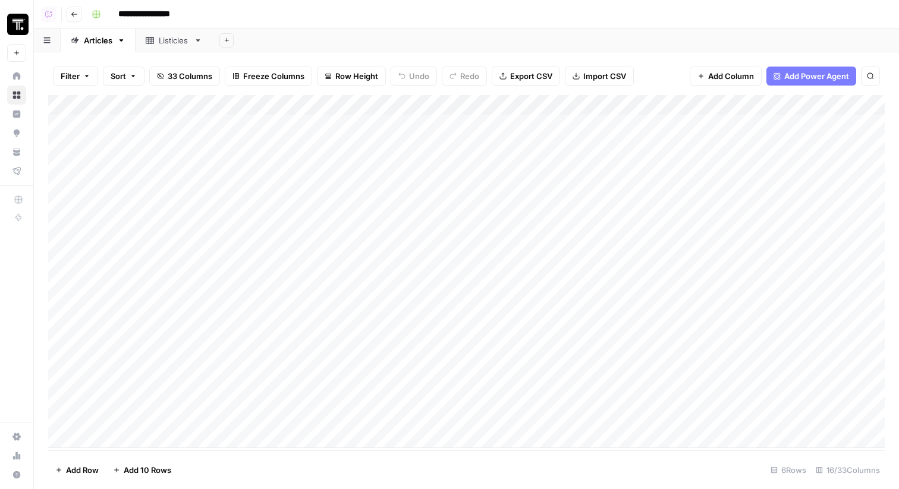
click at [639, 49] on div "Add Sheet" at bounding box center [555, 41] width 687 height 24
click at [511, 381] on div "Add Column" at bounding box center [466, 271] width 837 height 353
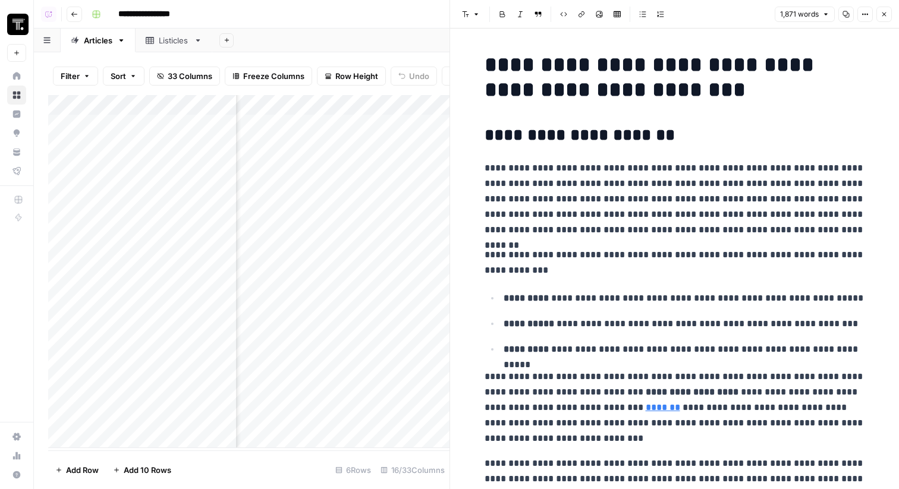
type input "2024"
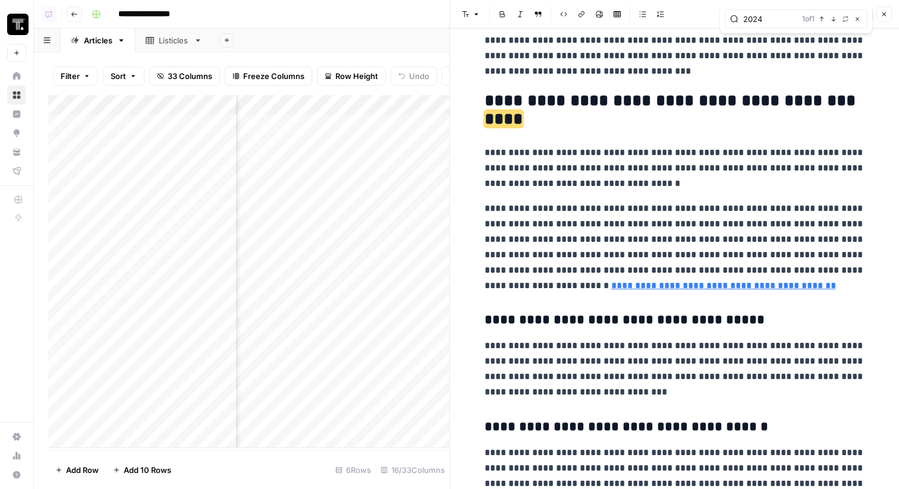
scroll to position [416, 0]
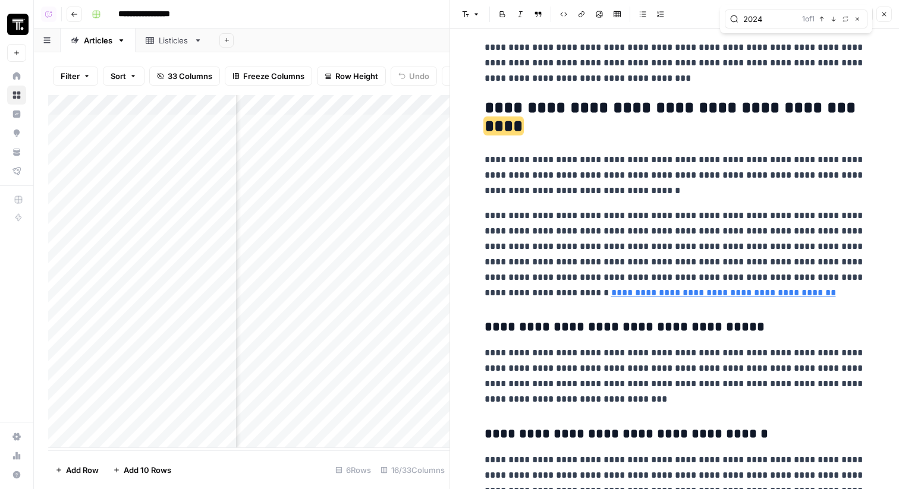
click at [884, 15] on icon "button" at bounding box center [884, 14] width 7 height 7
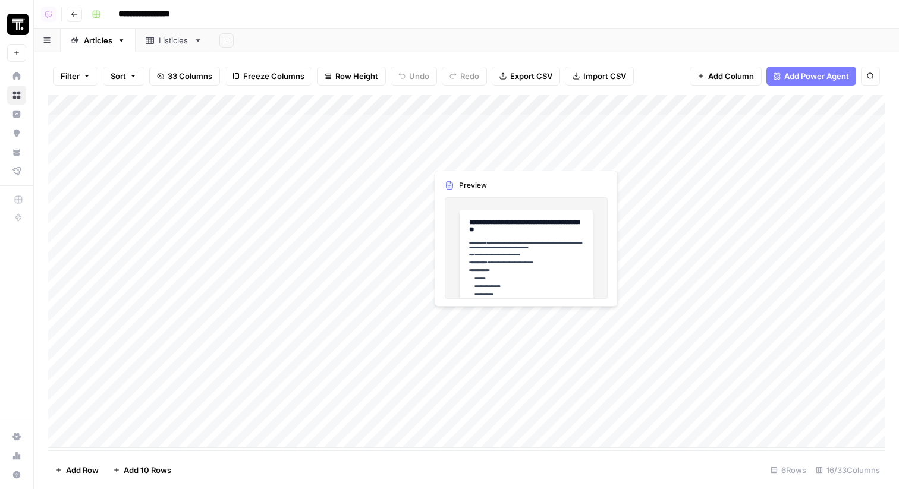
click at [369, 109] on div "Add Column" at bounding box center [466, 271] width 837 height 353
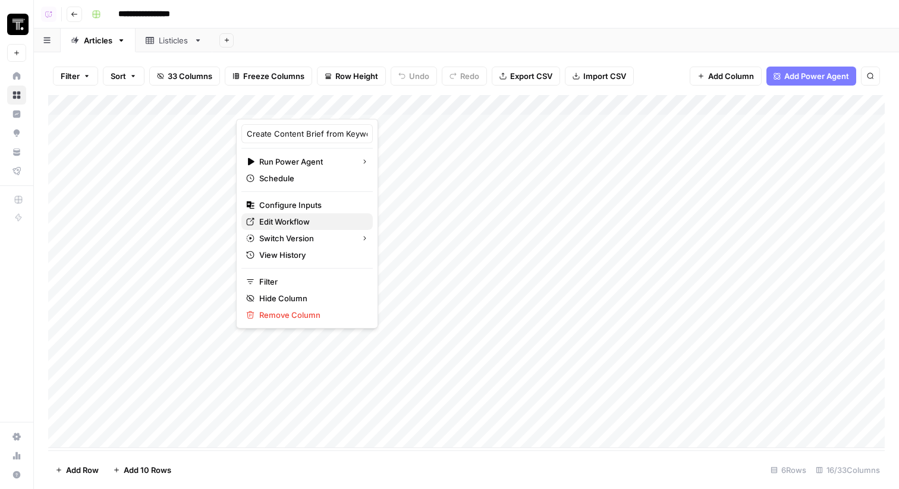
click at [321, 220] on span "Edit Workflow" at bounding box center [311, 222] width 104 height 12
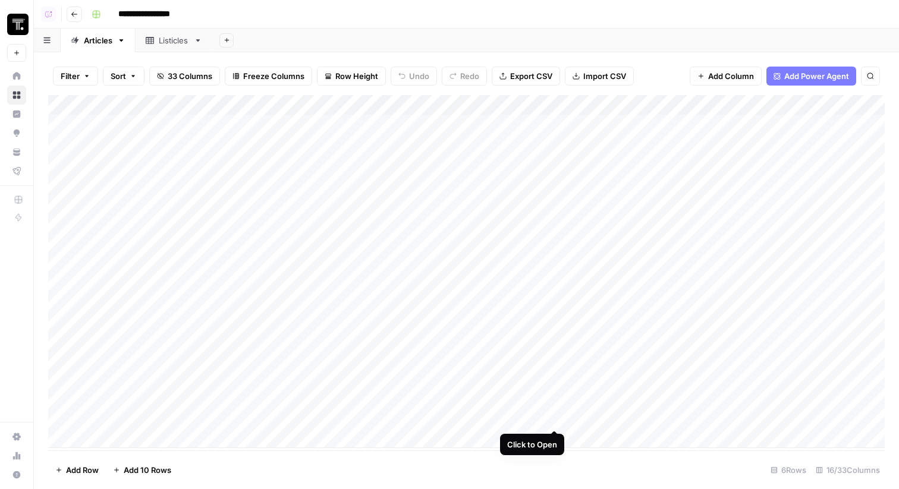
click at [553, 386] on div "Add Column" at bounding box center [466, 271] width 837 height 353
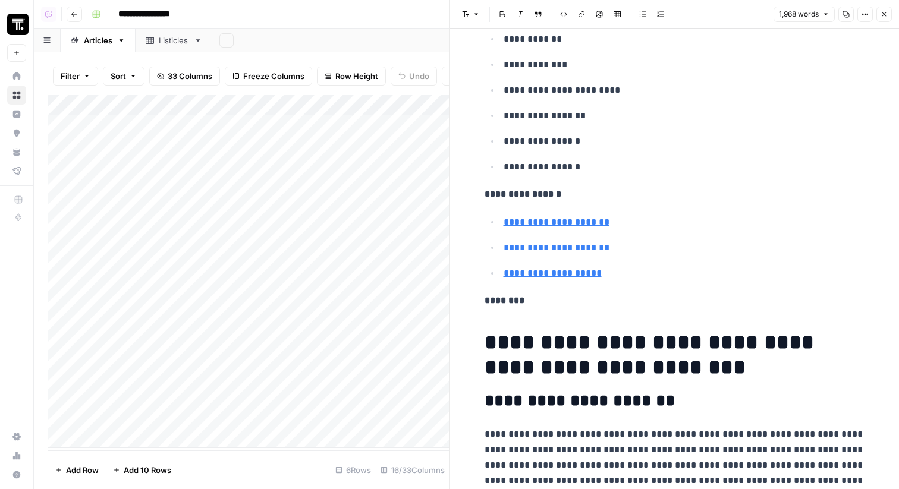
scroll to position [466, 0]
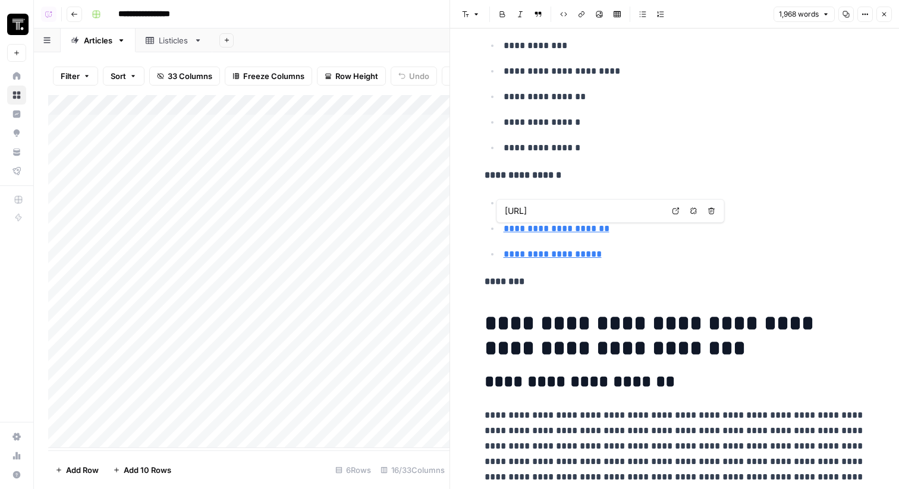
type input "https://www.ibm.com/think/topics/ai-governance"
click at [572, 230] on link "**********" at bounding box center [557, 228] width 106 height 9
click at [683, 212] on link "Open in a new tab" at bounding box center [675, 210] width 15 height 15
type input "https://iapp.org/about/ai-governance-center/"
click at [884, 14] on icon "button" at bounding box center [885, 14] width 4 height 4
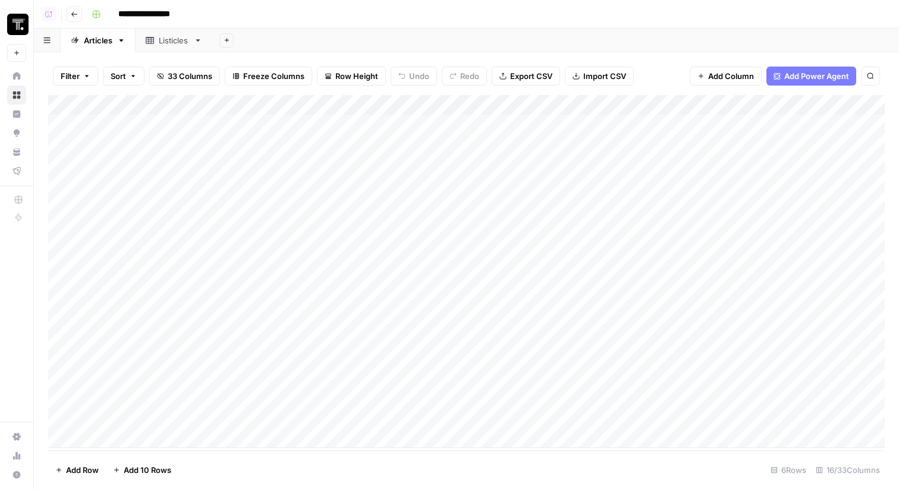
click at [341, 102] on div "Add Column" at bounding box center [466, 271] width 837 height 353
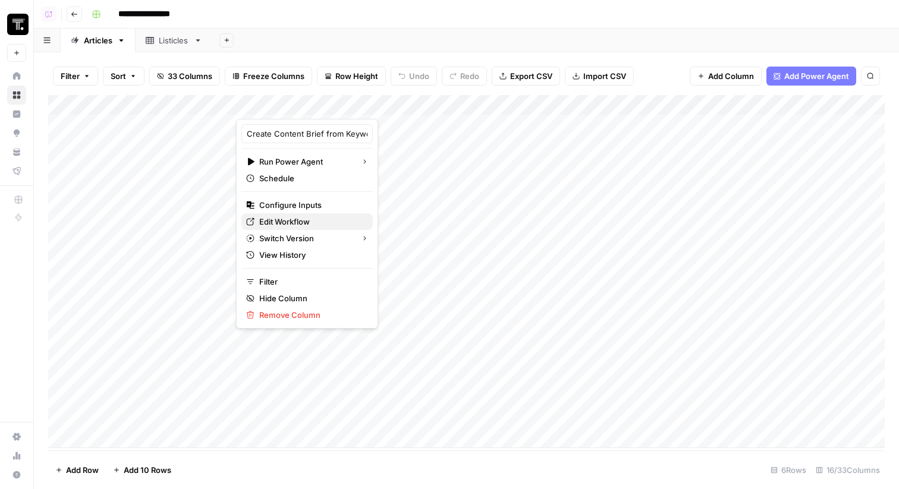
click at [310, 224] on span "Edit Workflow" at bounding box center [311, 222] width 104 height 12
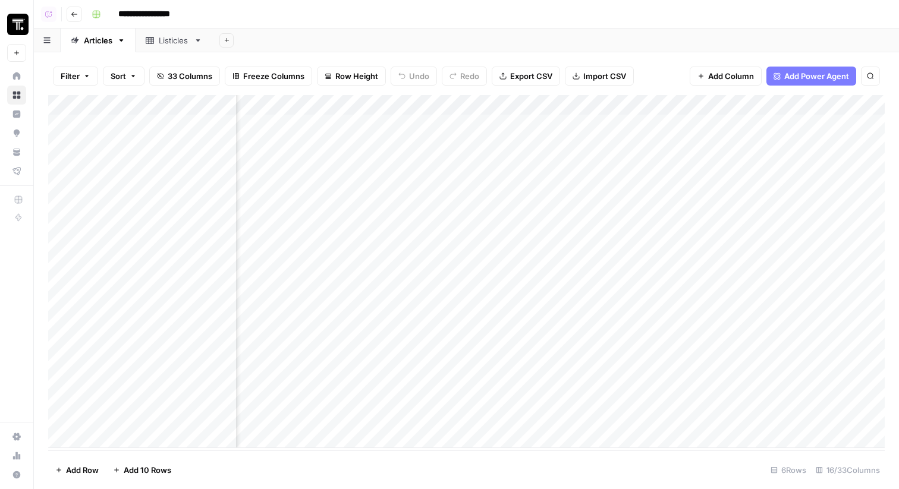
scroll to position [0, 202]
click at [351, 381] on div "Add Column" at bounding box center [466, 271] width 837 height 353
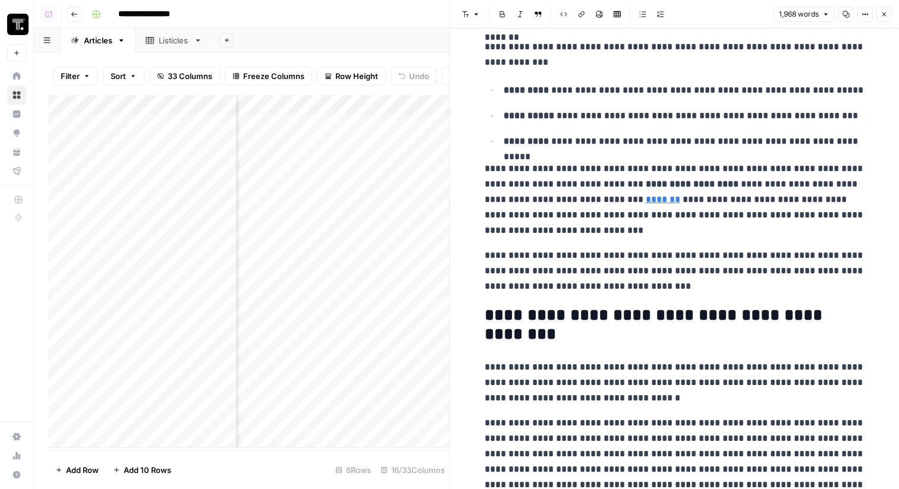
scroll to position [893, 0]
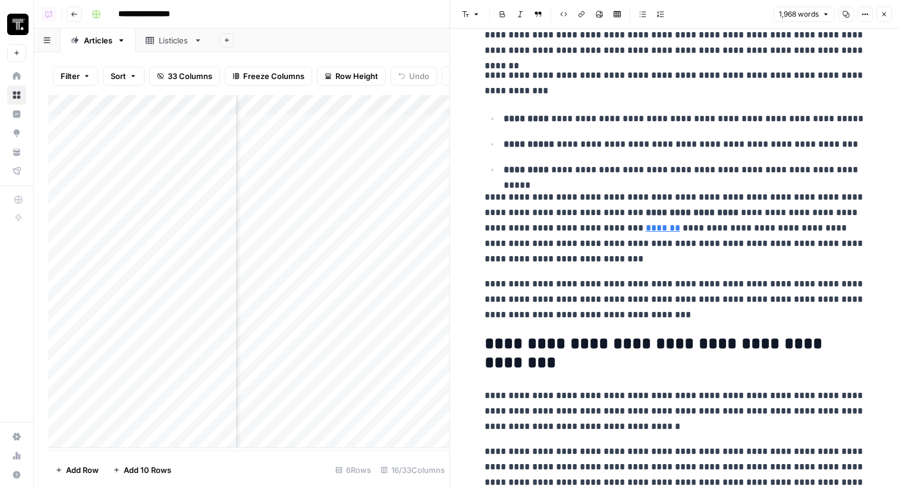
click at [884, 20] on button "Close" at bounding box center [884, 14] width 15 height 15
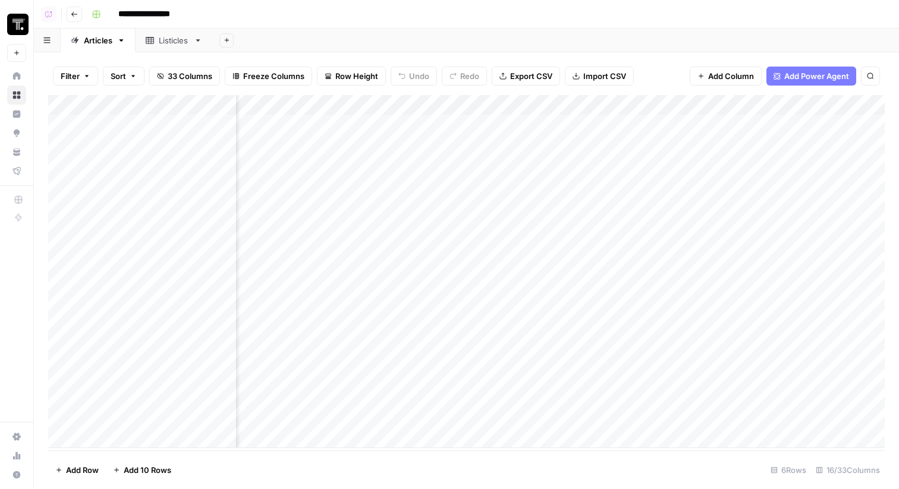
scroll to position [0, 145]
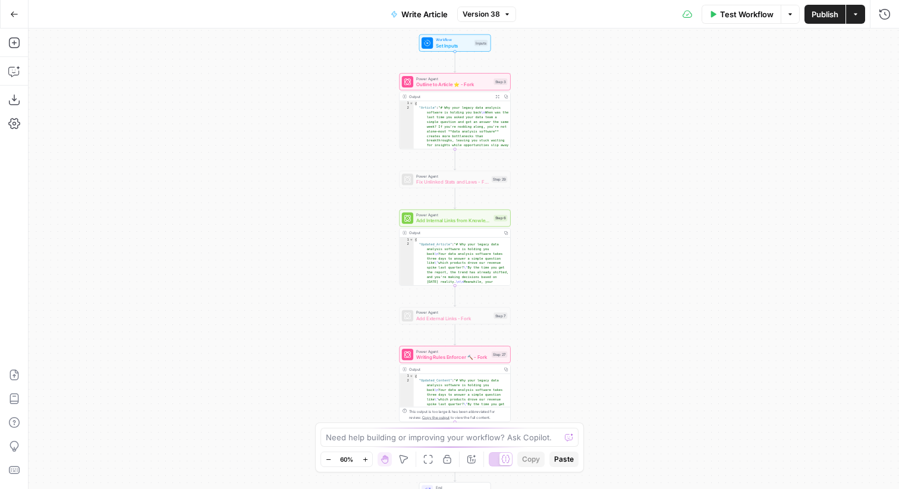
click at [475, 87] on span "Outline to Article ⭐️ - Fork" at bounding box center [453, 84] width 75 height 7
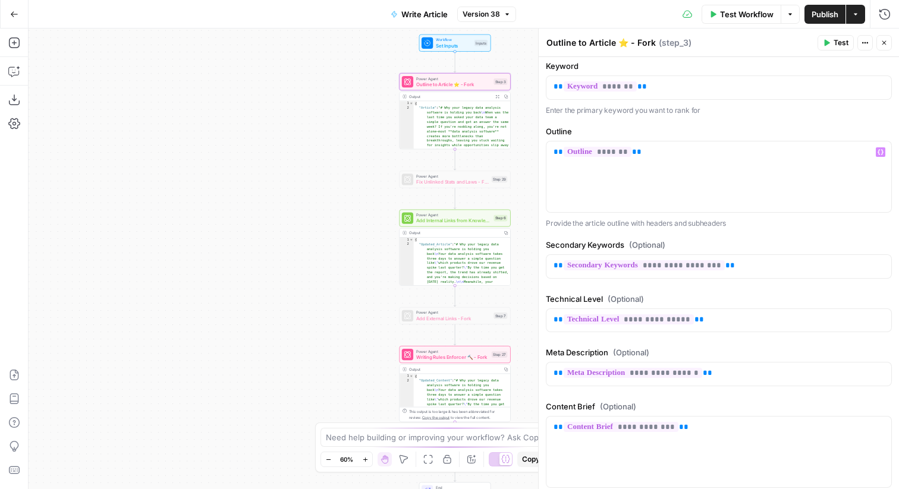
scroll to position [197, 0]
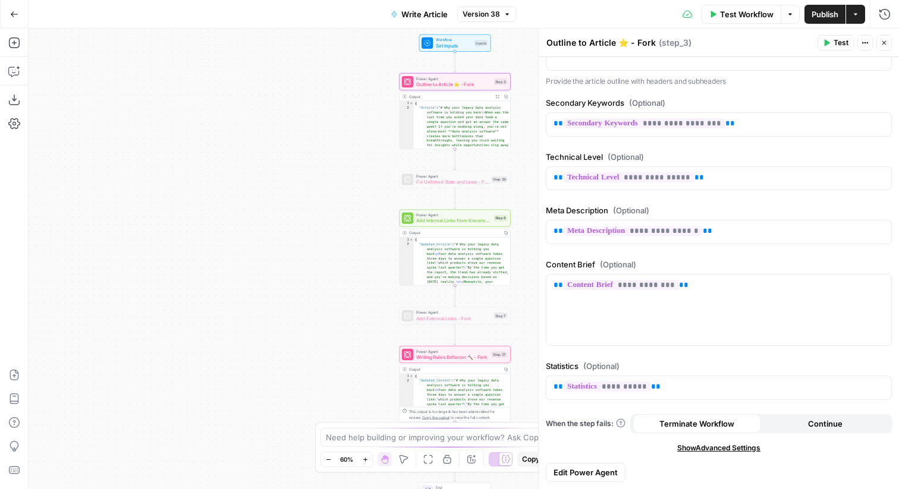
click at [598, 471] on span "Edit Power Agent" at bounding box center [586, 473] width 64 height 12
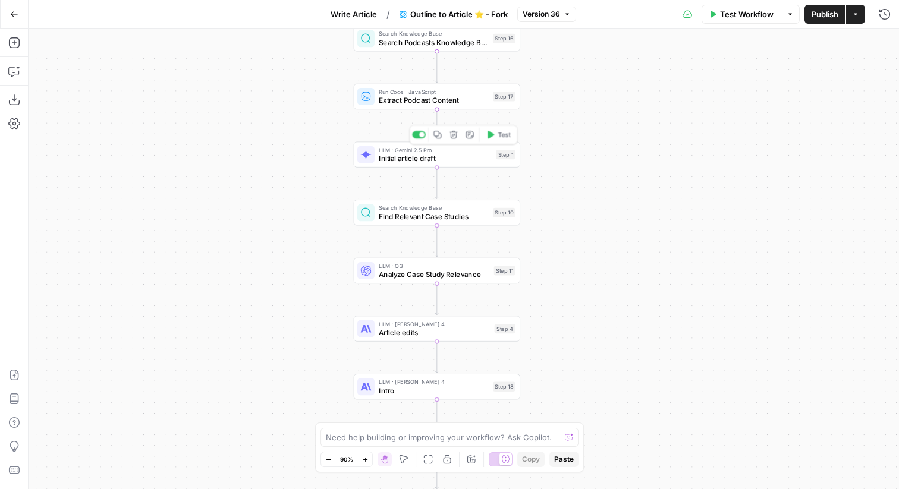
click at [500, 161] on div "LLM · Gemini 2.5 Pro Initial article draft Step 1 Copy step Delete step Edit No…" at bounding box center [436, 155] width 158 height 18
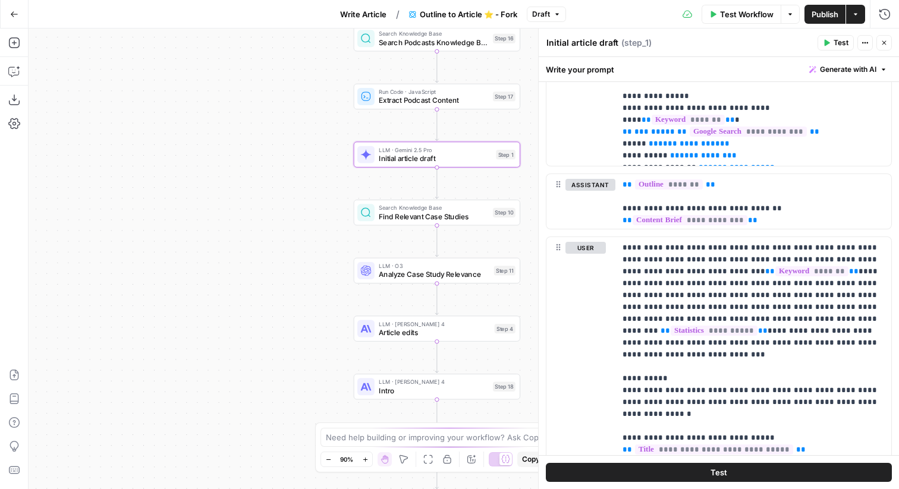
scroll to position [652, 0]
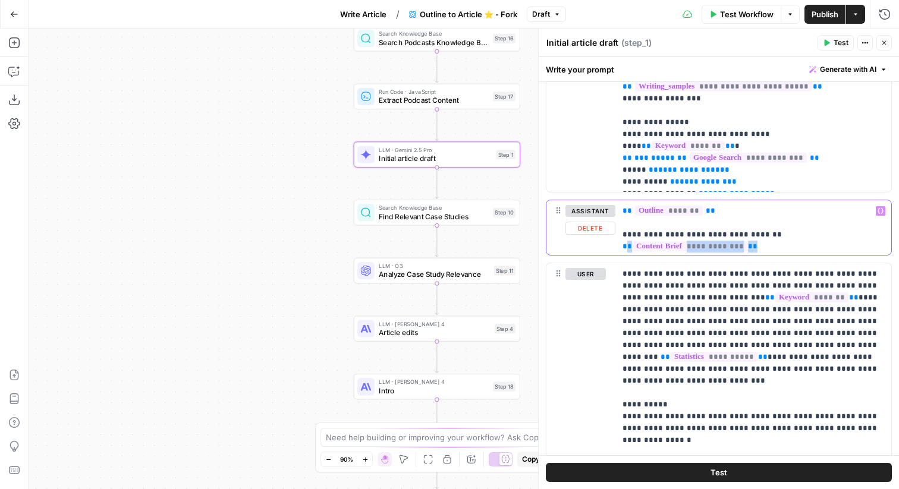
drag, startPoint x: 756, startPoint y: 233, endPoint x: 768, endPoint y: 251, distance: 21.4
click at [768, 251] on div "**********" at bounding box center [754, 227] width 276 height 55
click at [632, 243] on span "**" at bounding box center [628, 247] width 10 height 8
drag, startPoint x: 755, startPoint y: 236, endPoint x: 874, endPoint y: 244, distance: 118.6
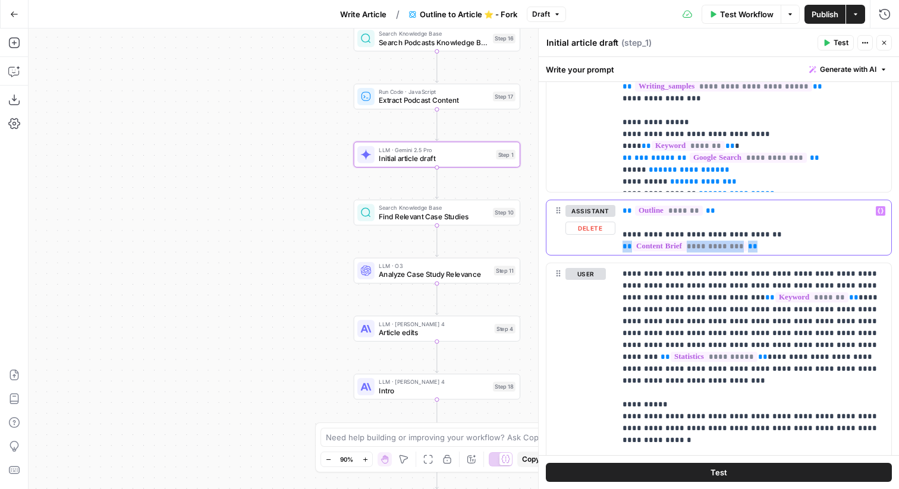
click at [874, 244] on div "**********" at bounding box center [754, 227] width 276 height 55
click at [686, 227] on p "**********" at bounding box center [754, 223] width 262 height 36
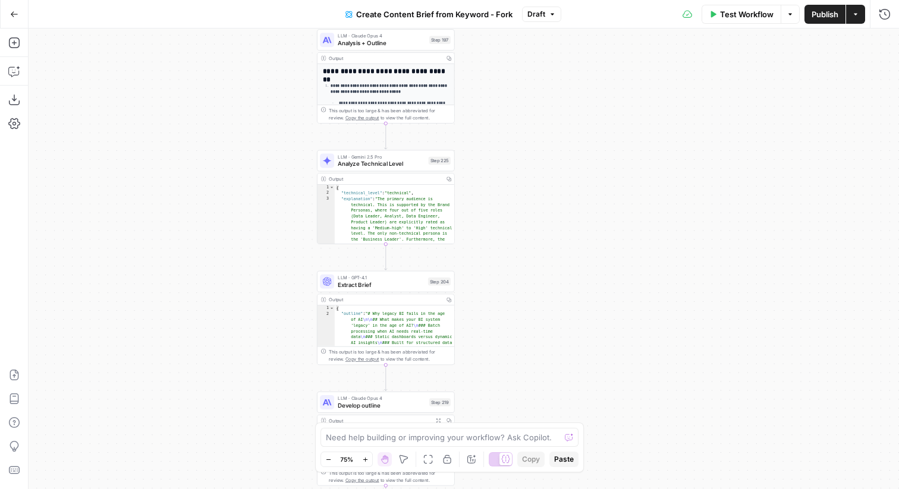
click at [409, 39] on span "Analysis + Outline" at bounding box center [382, 43] width 88 height 9
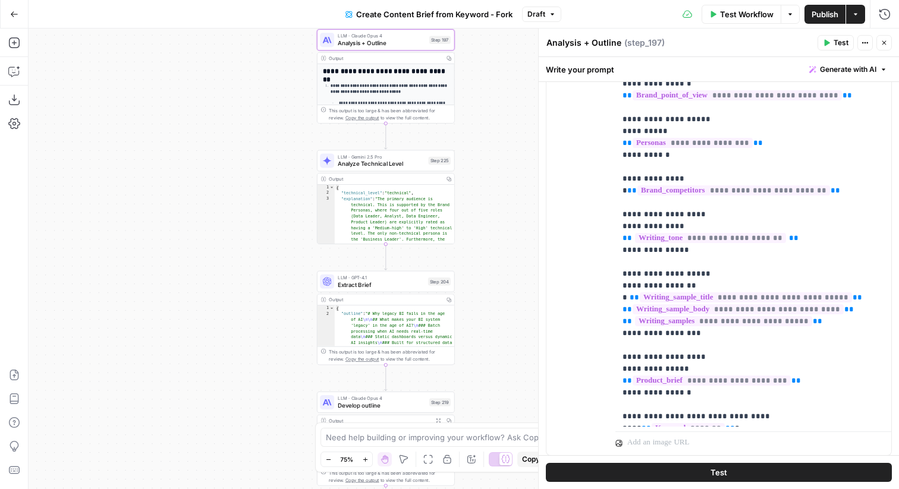
scroll to position [354, 0]
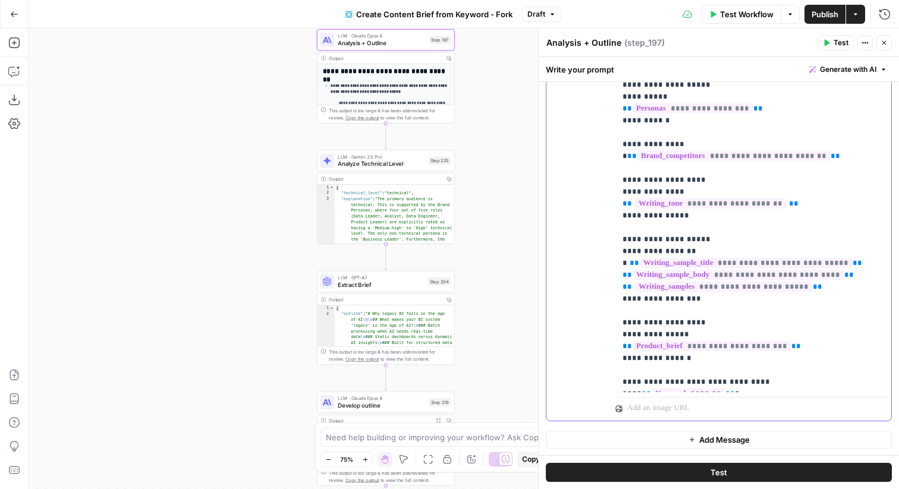
drag, startPoint x: 802, startPoint y: 192, endPoint x: 614, endPoint y: 193, distance: 187.3
click at [614, 193] on div "**********" at bounding box center [719, 164] width 345 height 513
copy p "**********"
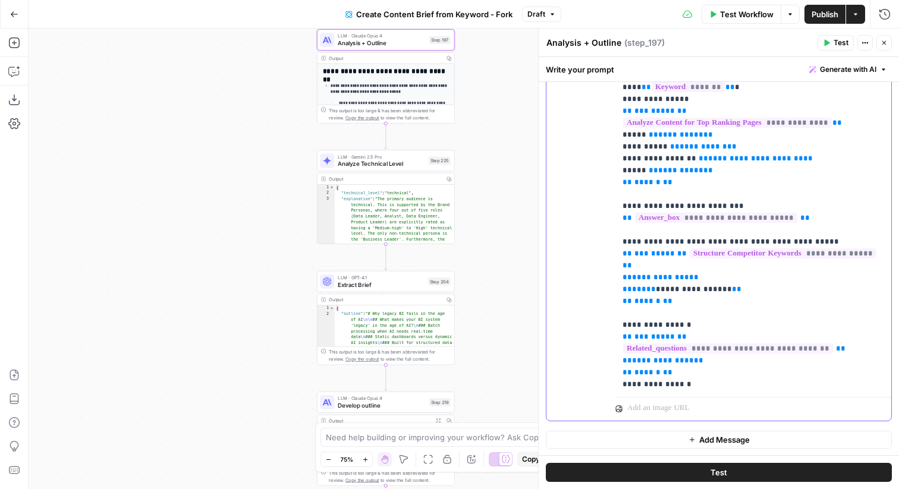
scroll to position [309, 0]
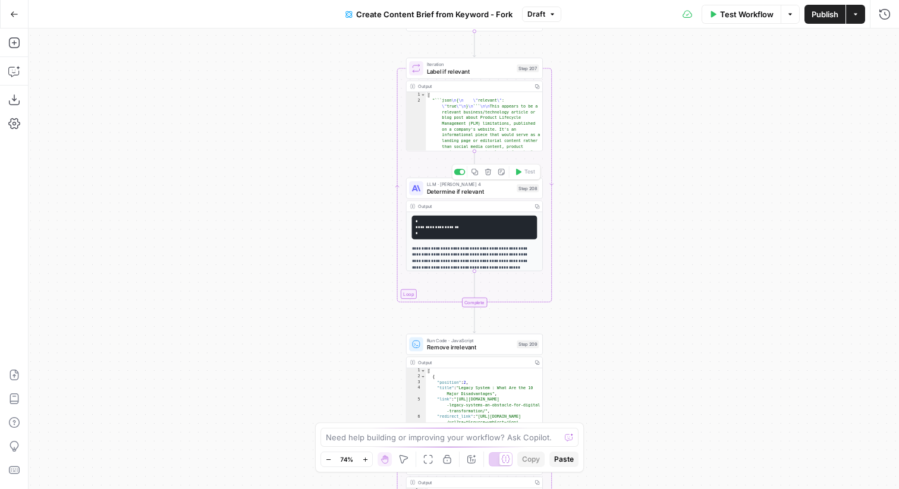
click at [485, 195] on span "Determine if relevant" at bounding box center [470, 191] width 86 height 9
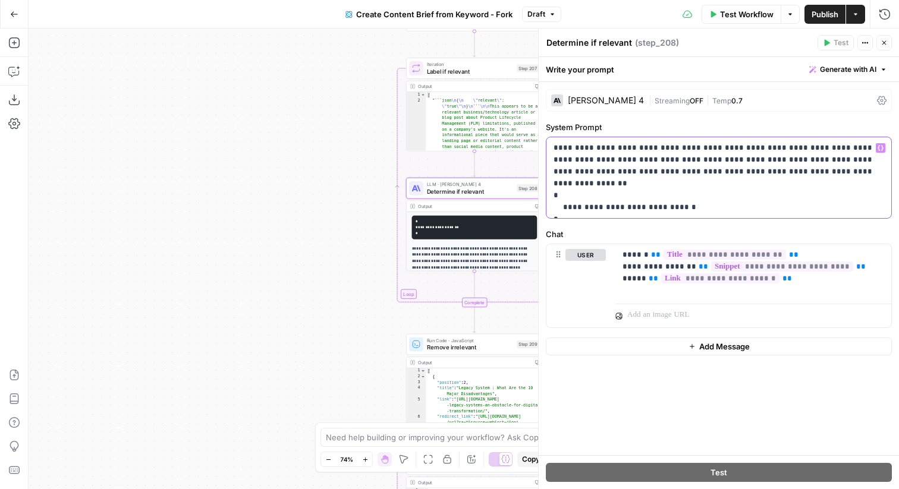
drag, startPoint x: 799, startPoint y: 161, endPoint x: 652, endPoint y: 164, distance: 147.5
click at [652, 164] on p "**********" at bounding box center [719, 177] width 331 height 71
click at [684, 189] on p "**********" at bounding box center [719, 177] width 331 height 71
